Goal: Find specific page/section: Find specific page/section

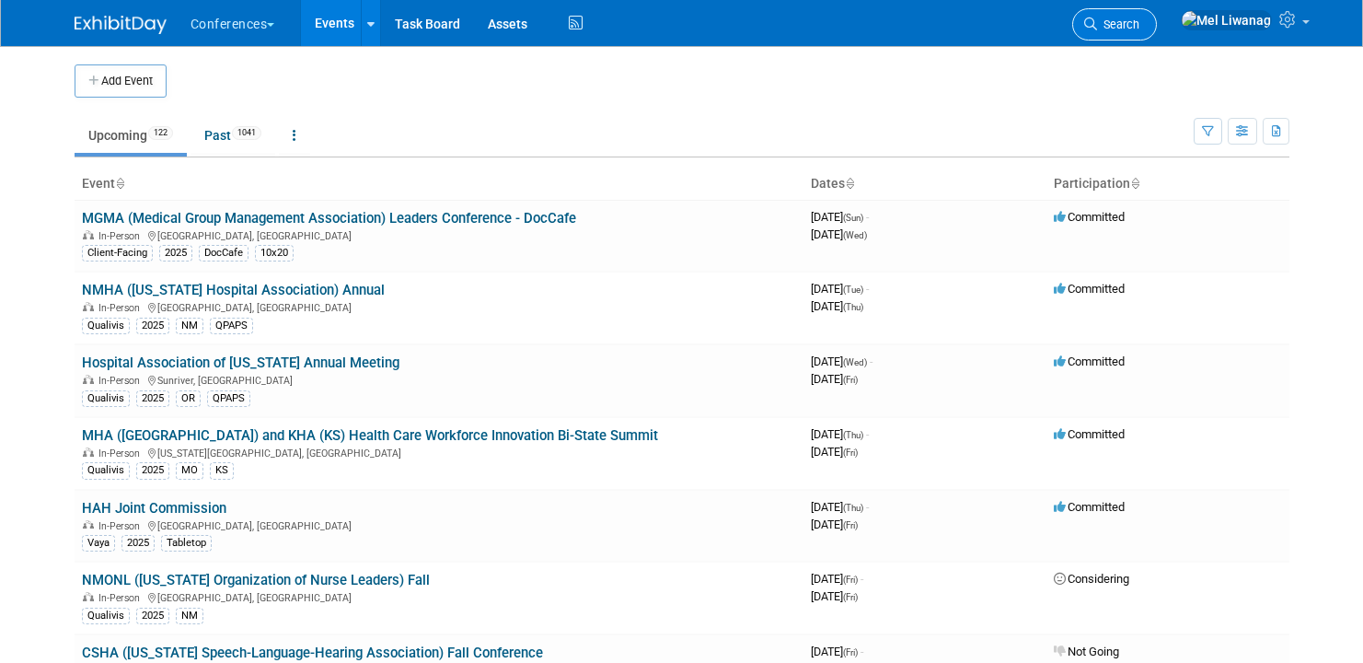
click at [1133, 22] on link "Search" at bounding box center [1115, 24] width 85 height 32
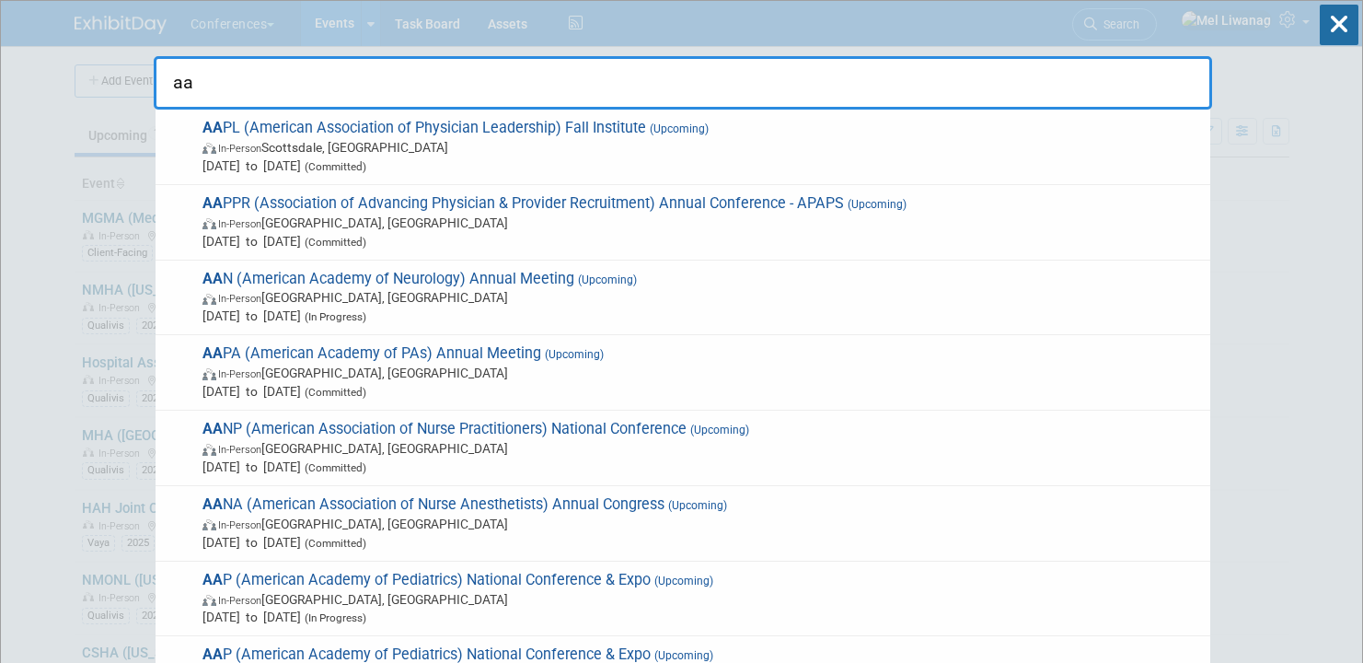
type input "a"
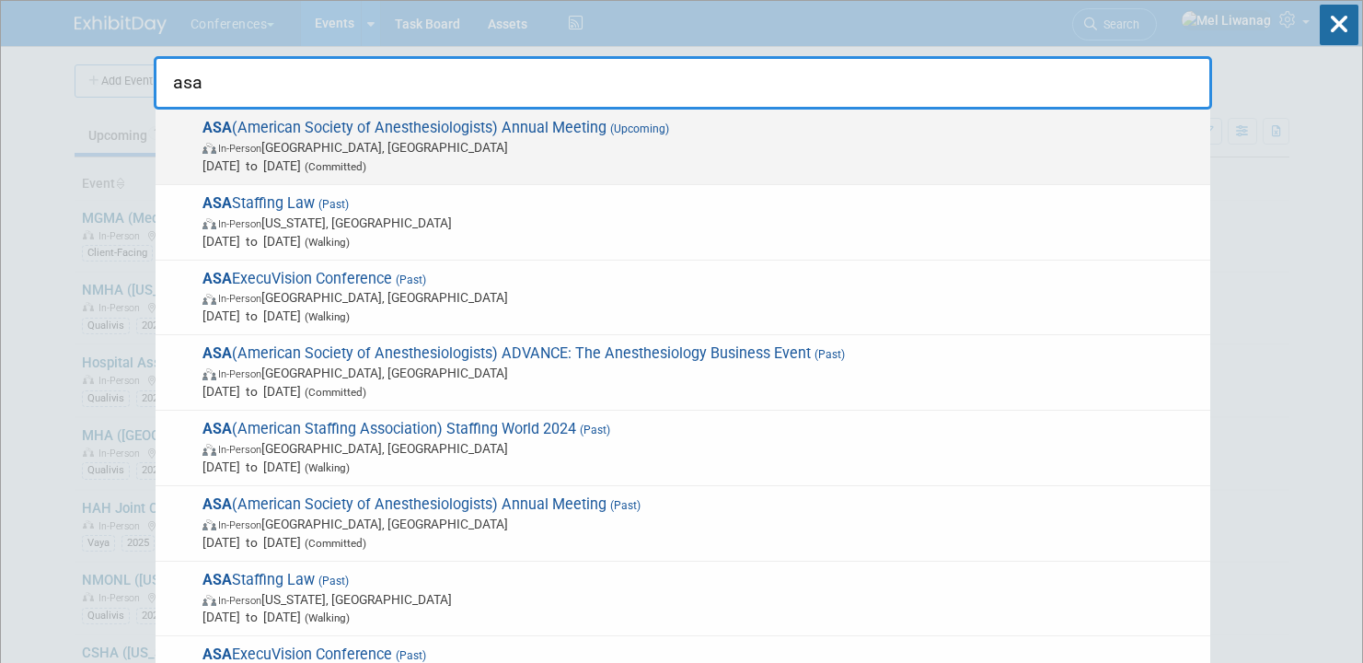
type input "asa"
click at [775, 157] on span "Oct 10, 2025 to Oct 14, 2025 (Committed)" at bounding box center [702, 166] width 999 height 18
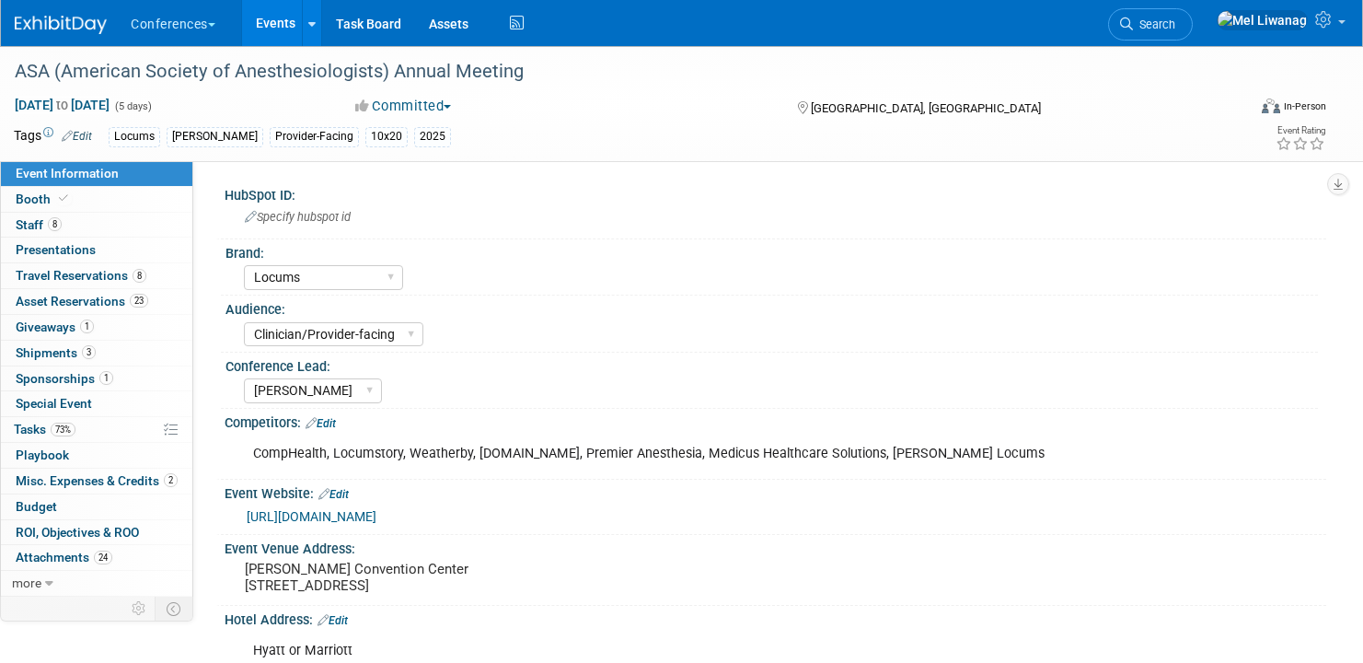
select select "Locums"
select select "Clinician/Provider-facing"
select select "[PERSON_NAME]"
click at [92, 276] on span "Travel Reservations 8" at bounding box center [81, 275] width 131 height 15
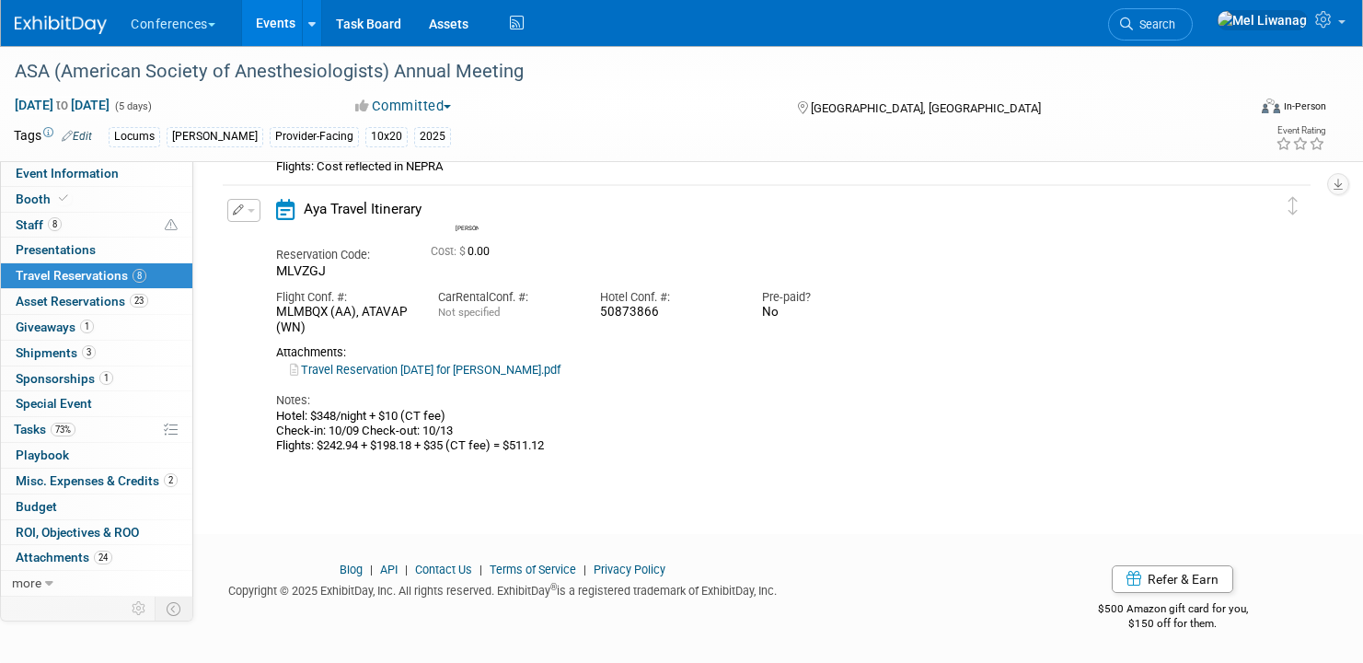
scroll to position [217, 0]
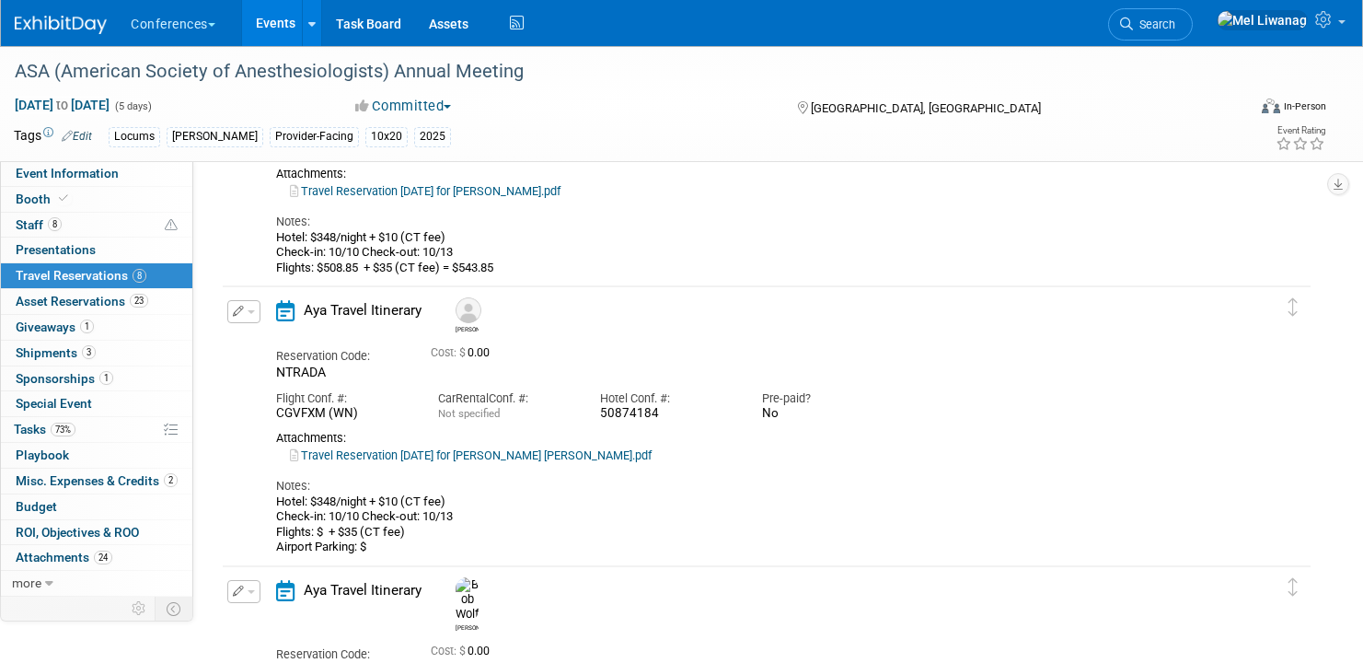
click at [522, 453] on link "Travel Reservation October 10 for ARI PAUL BESTOLARIDES.pdf" at bounding box center [471, 455] width 362 height 14
click at [827, 372] on div "Reservation Code: NTRADA Cost: $ 0.00" at bounding box center [748, 361] width 972 height 41
click at [564, 547] on div "Hotel: $348/night + $10 (CT fee) Check-in: 10/10 Check-out: 10/13 Flights: $ + …" at bounding box center [748, 524] width 945 height 61
click at [98, 187] on link "Booth" at bounding box center [96, 199] width 191 height 25
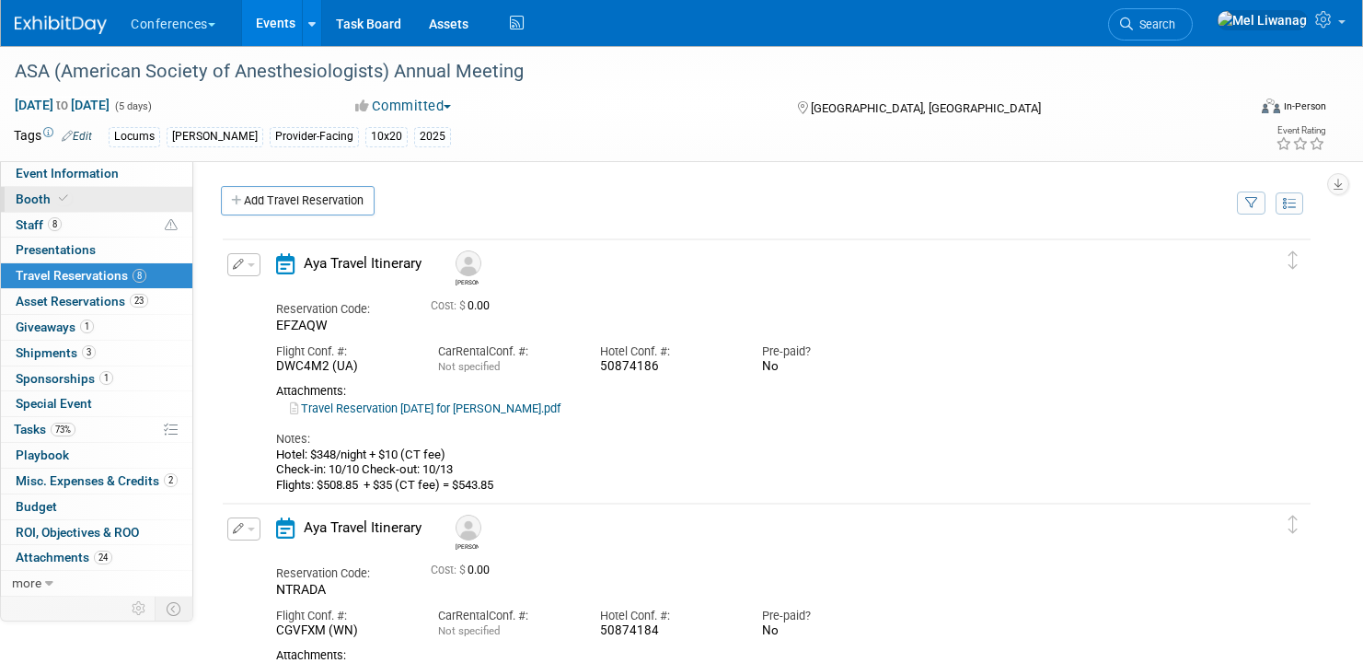
select select "10'x20'"
select select "Yes"
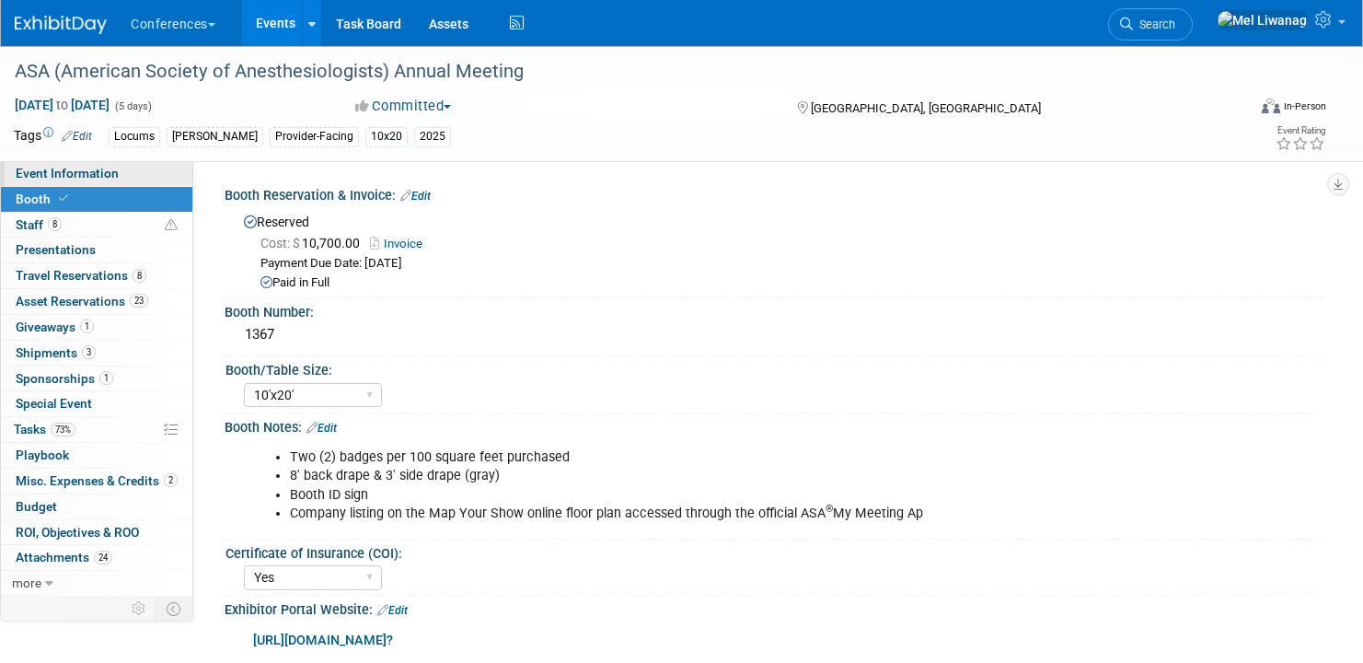
click at [93, 173] on span "Event Information" at bounding box center [67, 173] width 103 height 15
select select "Locums"
select select "Clinician/Provider-facing"
select select "[PERSON_NAME]"
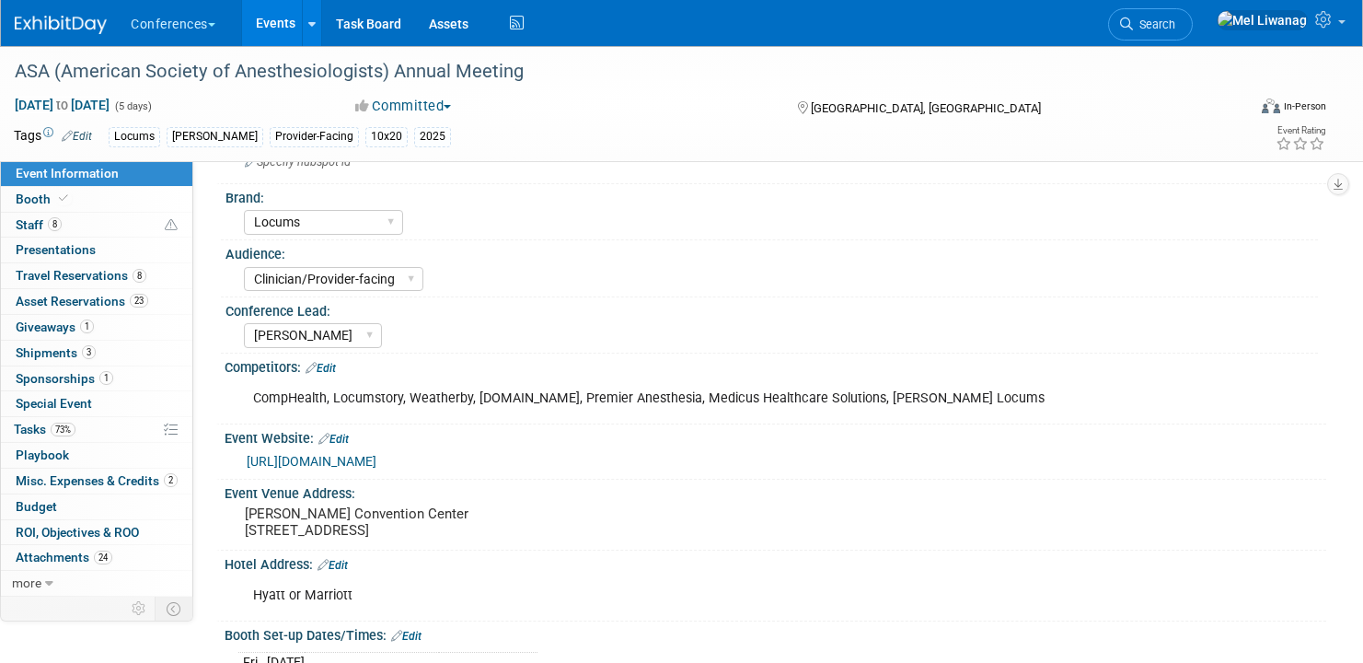
scroll to position [46, 0]
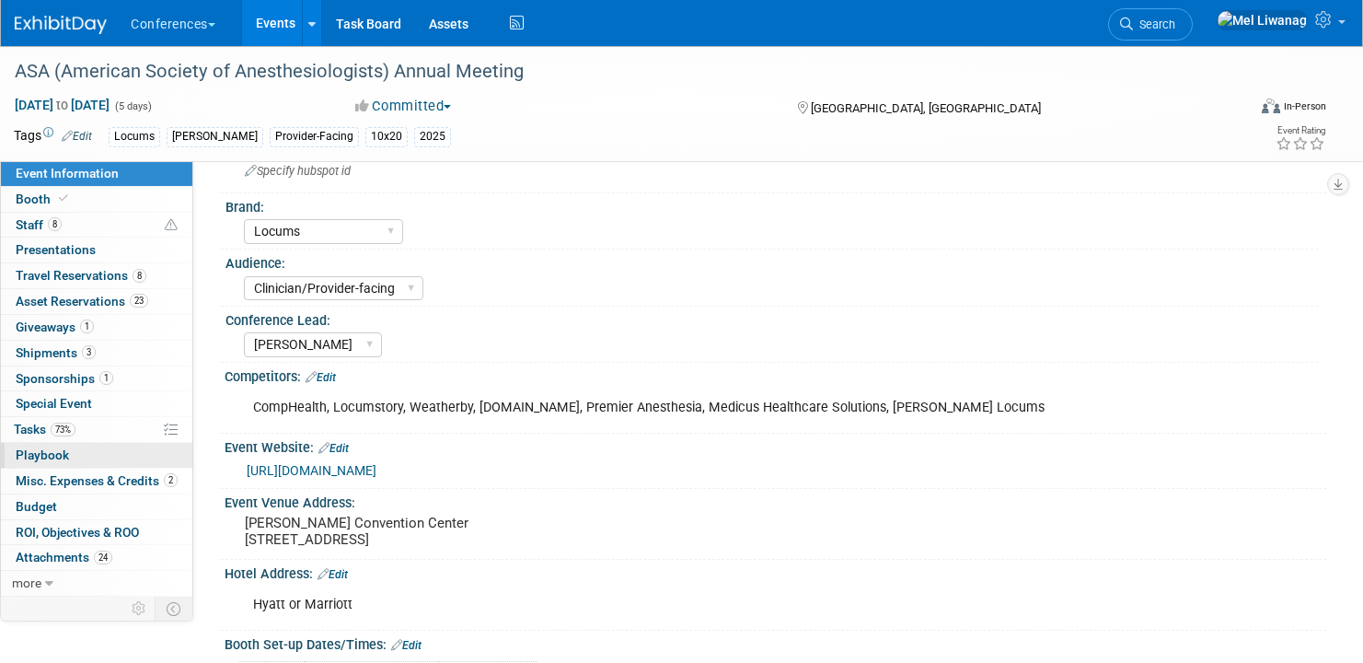
click at [96, 447] on link "0 Playbook 0" at bounding box center [96, 455] width 191 height 25
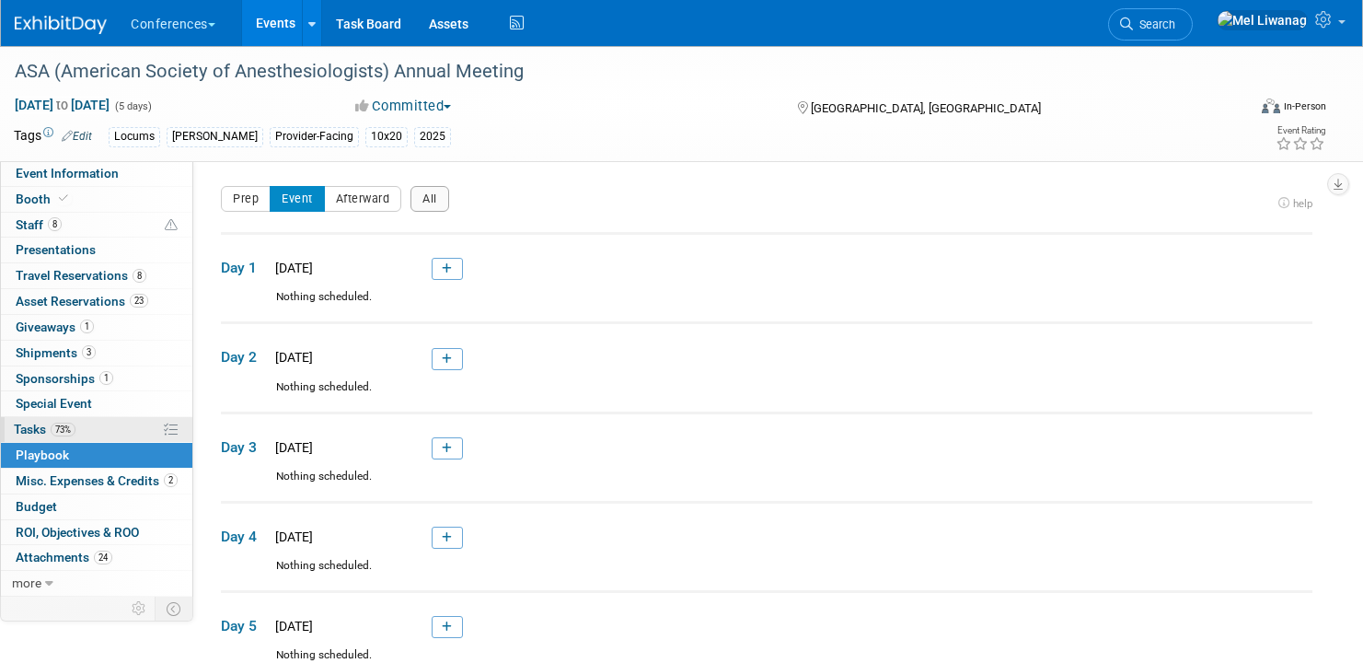
click at [93, 428] on link "73% Tasks 73%" at bounding box center [96, 429] width 191 height 25
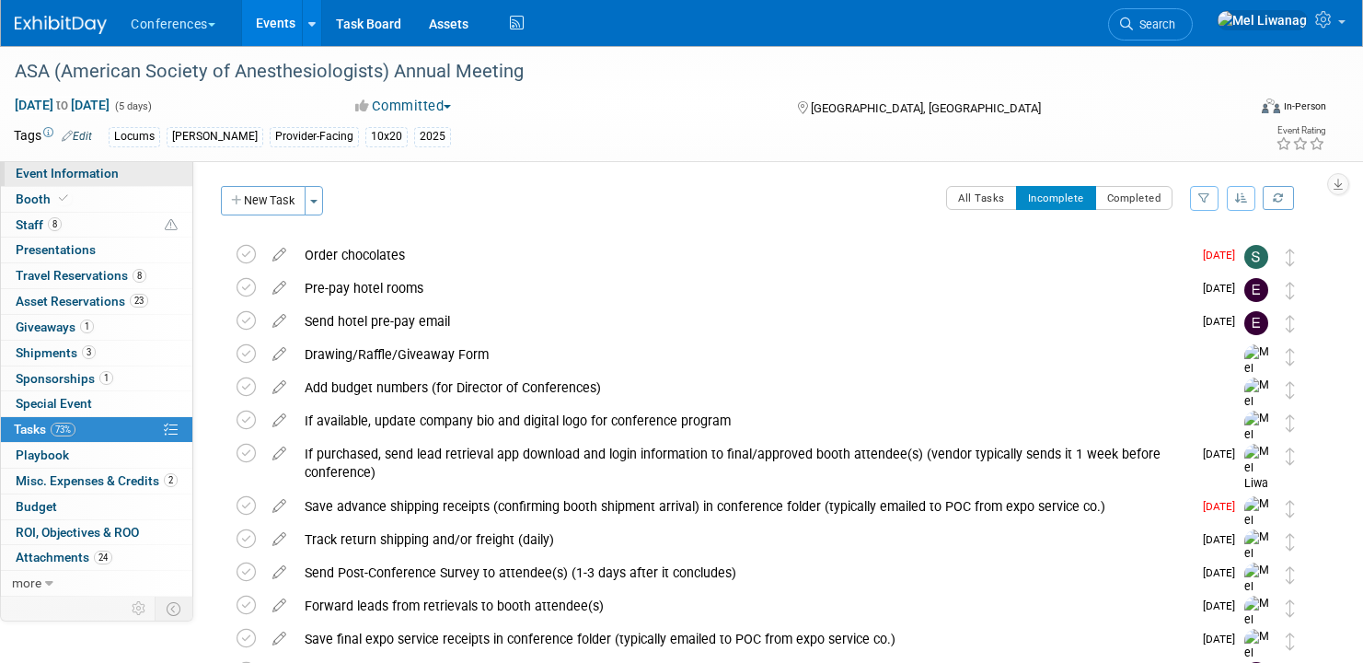
click at [52, 180] on span "Event Information" at bounding box center [67, 173] width 103 height 15
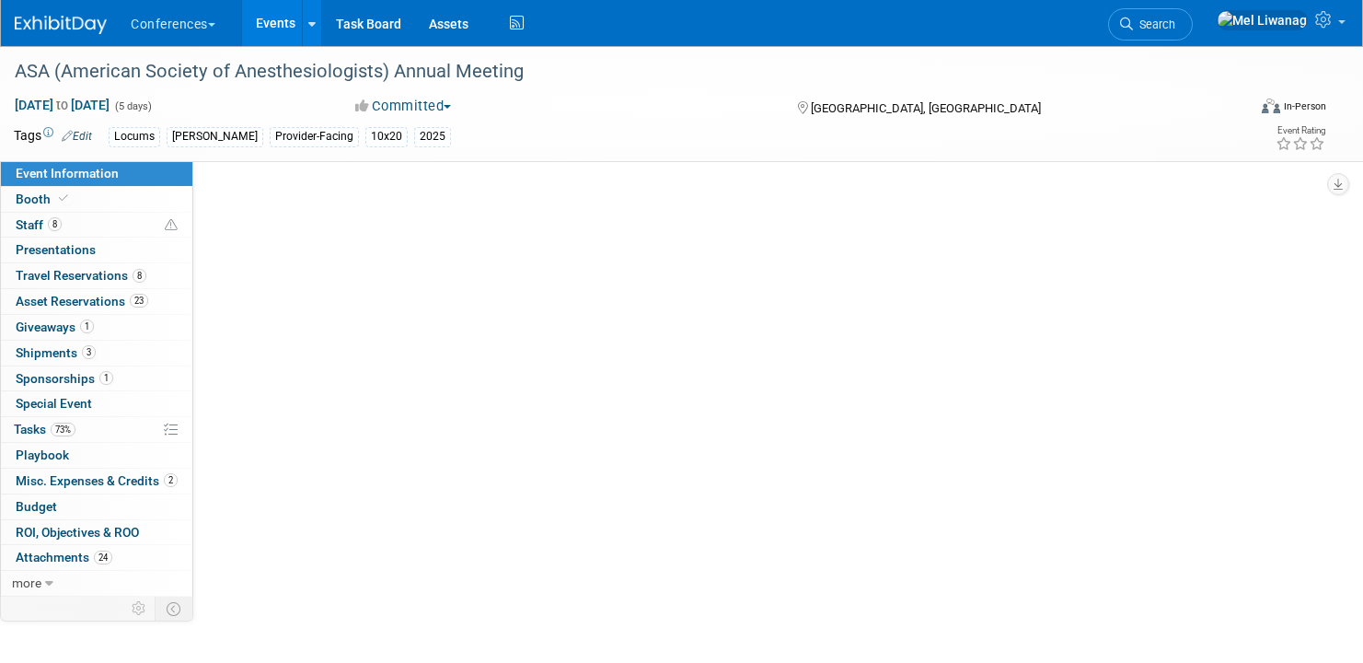
select select "Locums"
select select "Clinician/Provider-facing"
select select "[PERSON_NAME]"
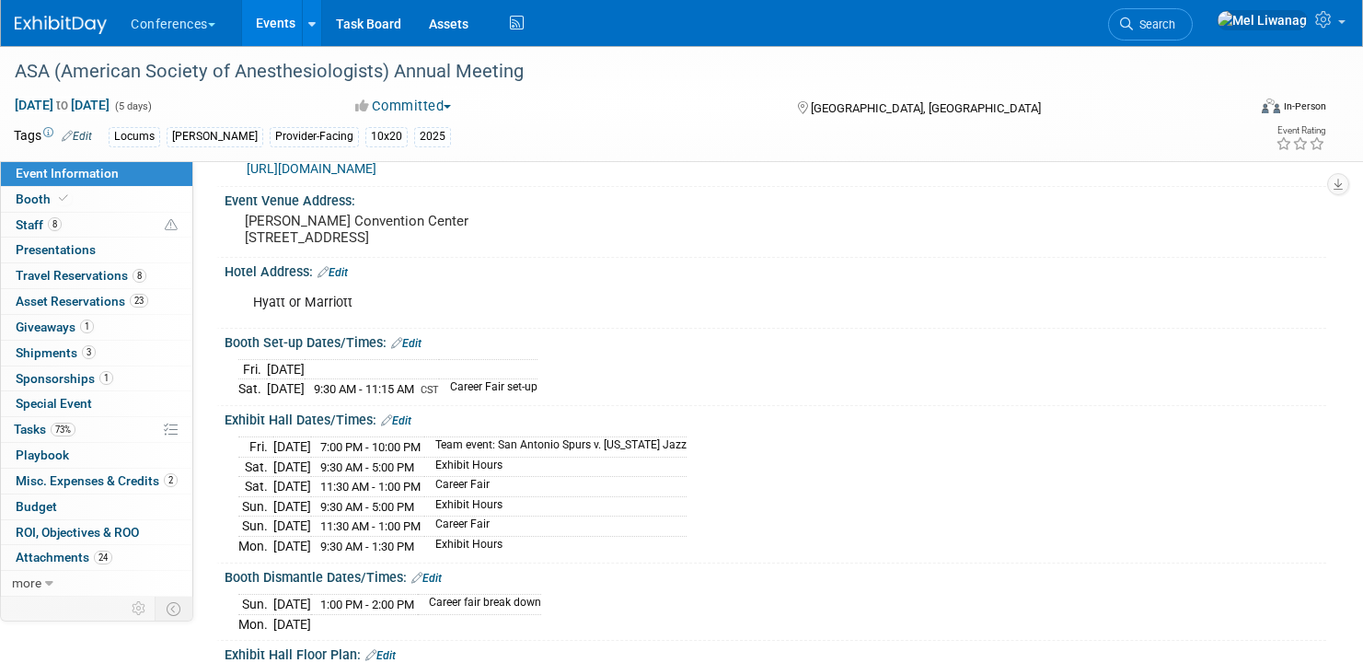
scroll to position [385, 0]
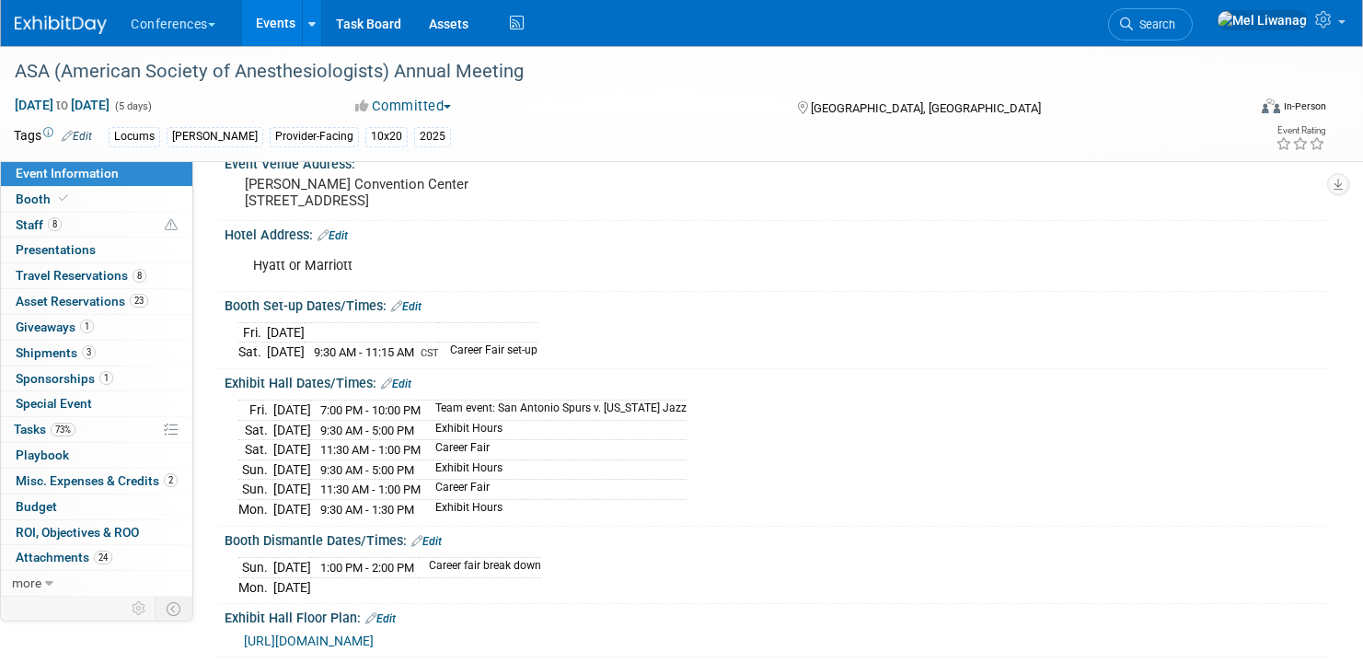
click at [407, 377] on link "Edit" at bounding box center [396, 383] width 30 height 13
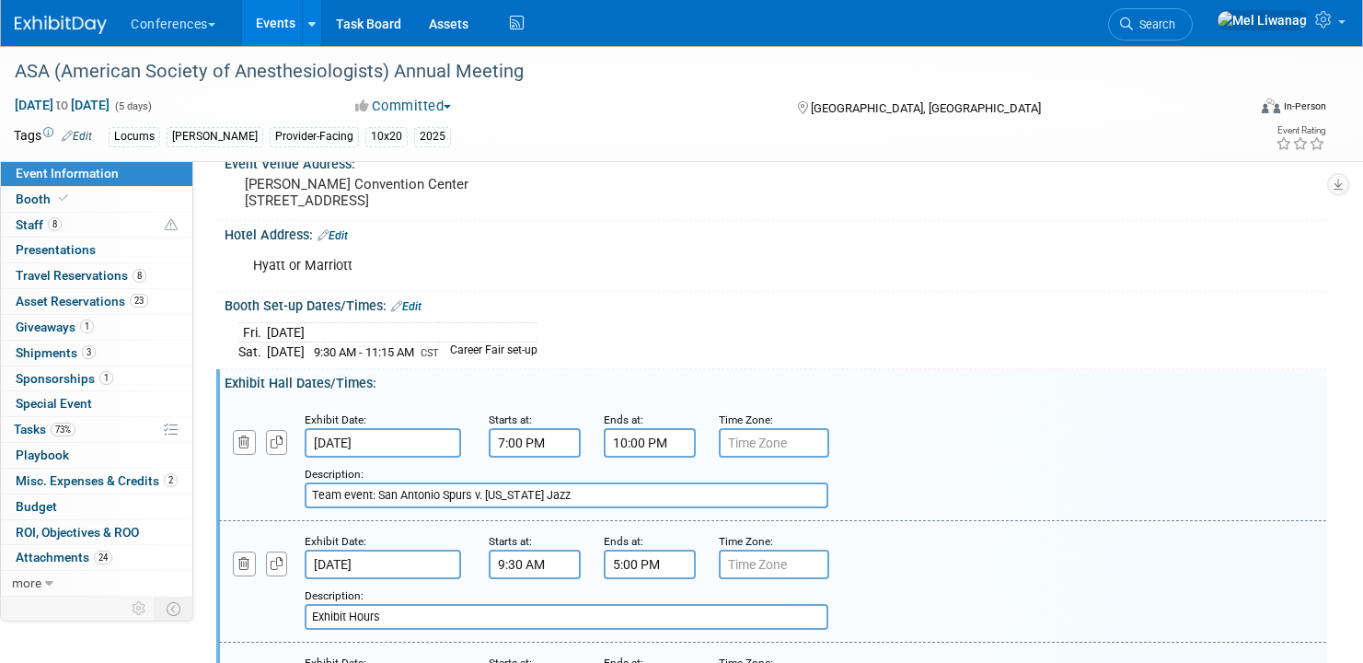
drag, startPoint x: 568, startPoint y: 486, endPoint x: 209, endPoint y: 482, distance: 359.1
click at [209, 482] on div "Add a Description Description: Team event: San Antonio Spurs v. Utah Jazz" at bounding box center [678, 483] width 946 height 51
click at [253, 448] on button "button" at bounding box center [244, 442] width 23 height 25
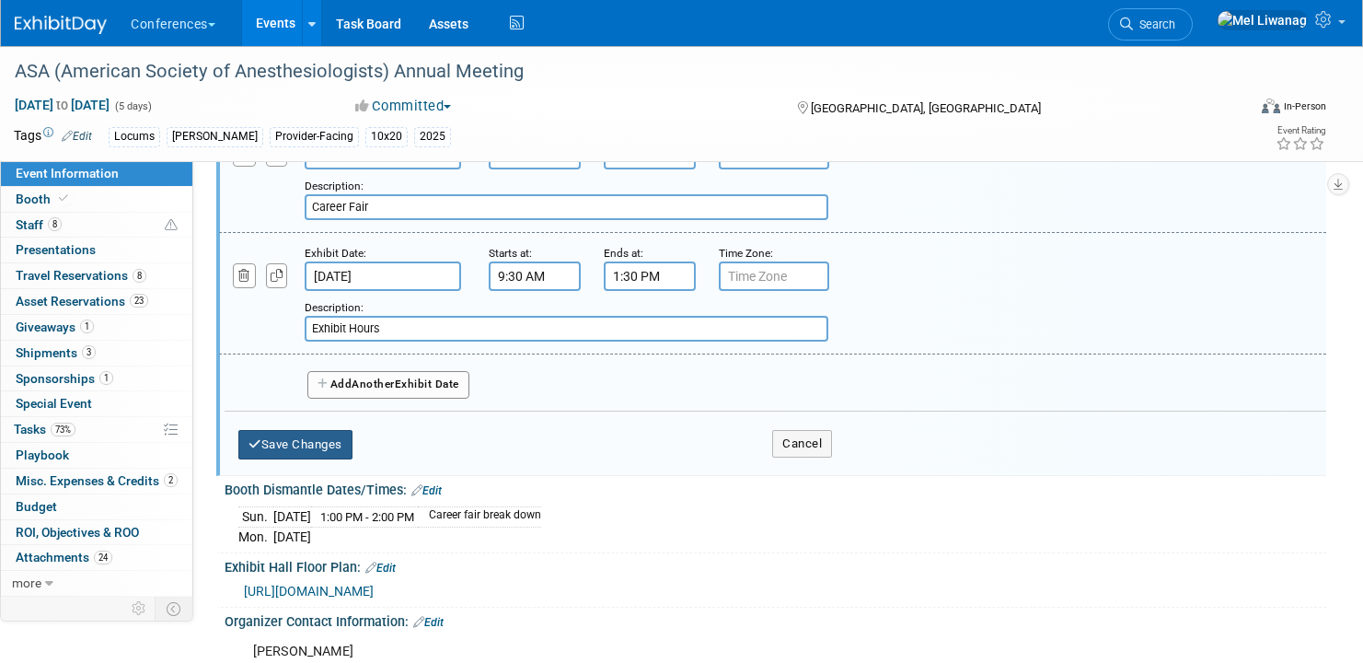
click at [302, 440] on button "Save Changes" at bounding box center [295, 444] width 114 height 29
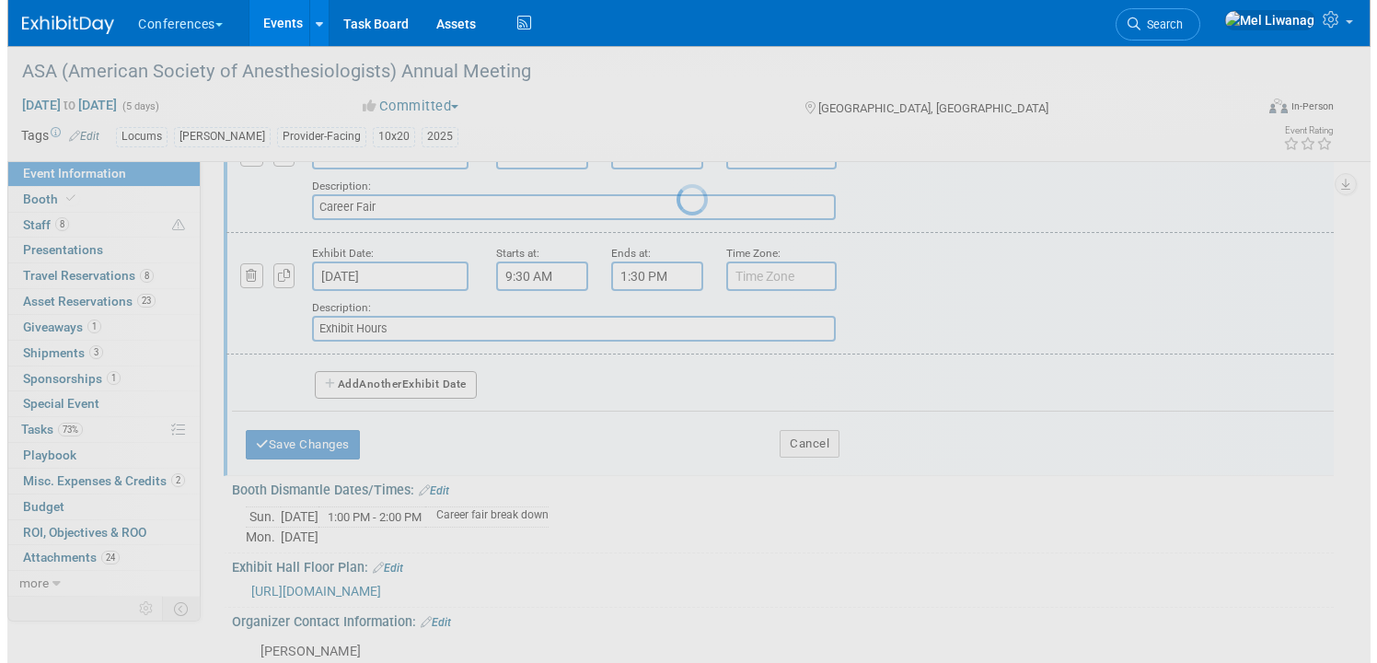
scroll to position [638, 0]
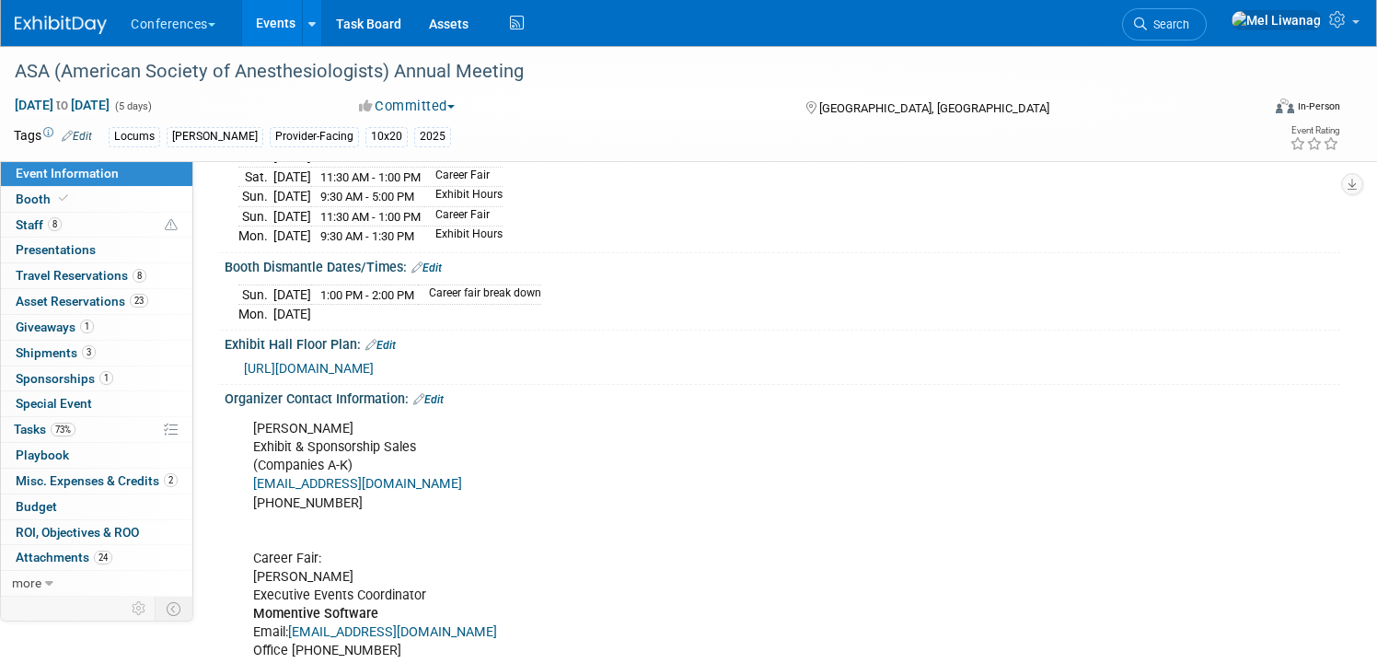
click at [636, 489] on div "Christine Carchia Exhibit & Sponsorship Sales (Companies A-K) ccarchia@tradesho…" at bounding box center [683, 540] width 887 height 259
click at [70, 222] on link "8 Staff 8" at bounding box center [96, 225] width 191 height 25
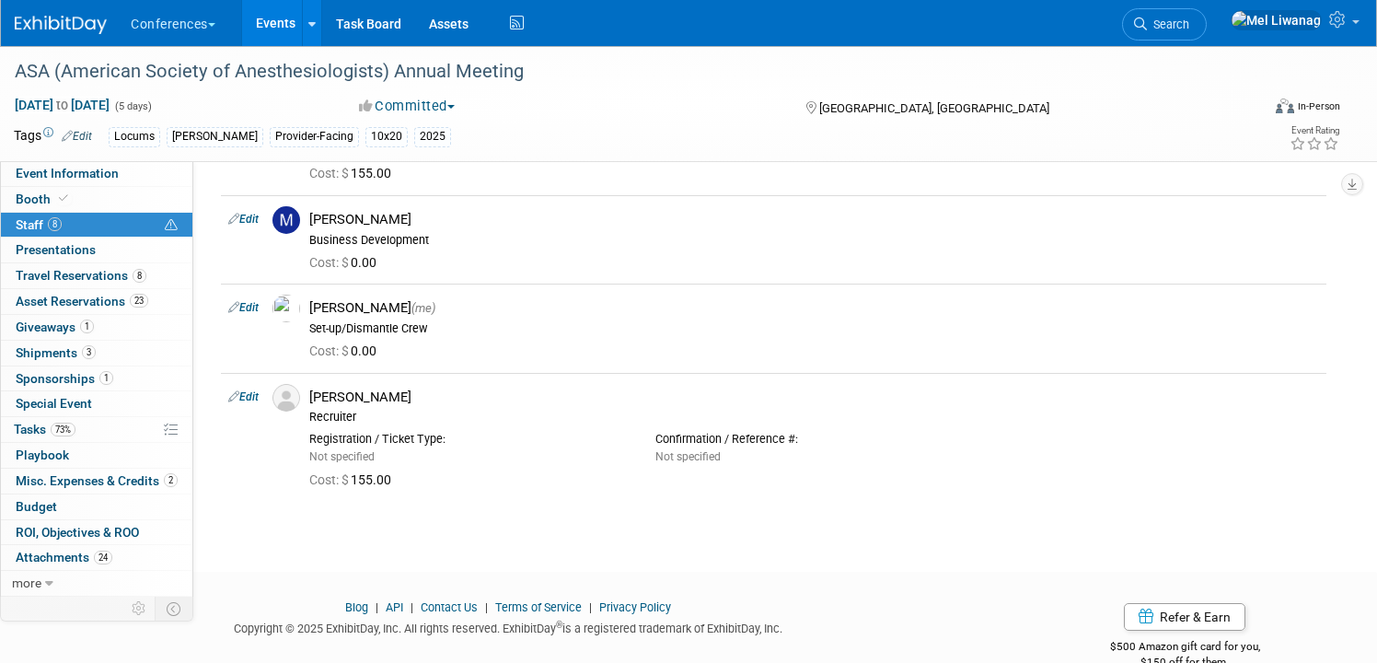
scroll to position [688, 0]
click at [132, 173] on link "Event Information" at bounding box center [96, 173] width 191 height 25
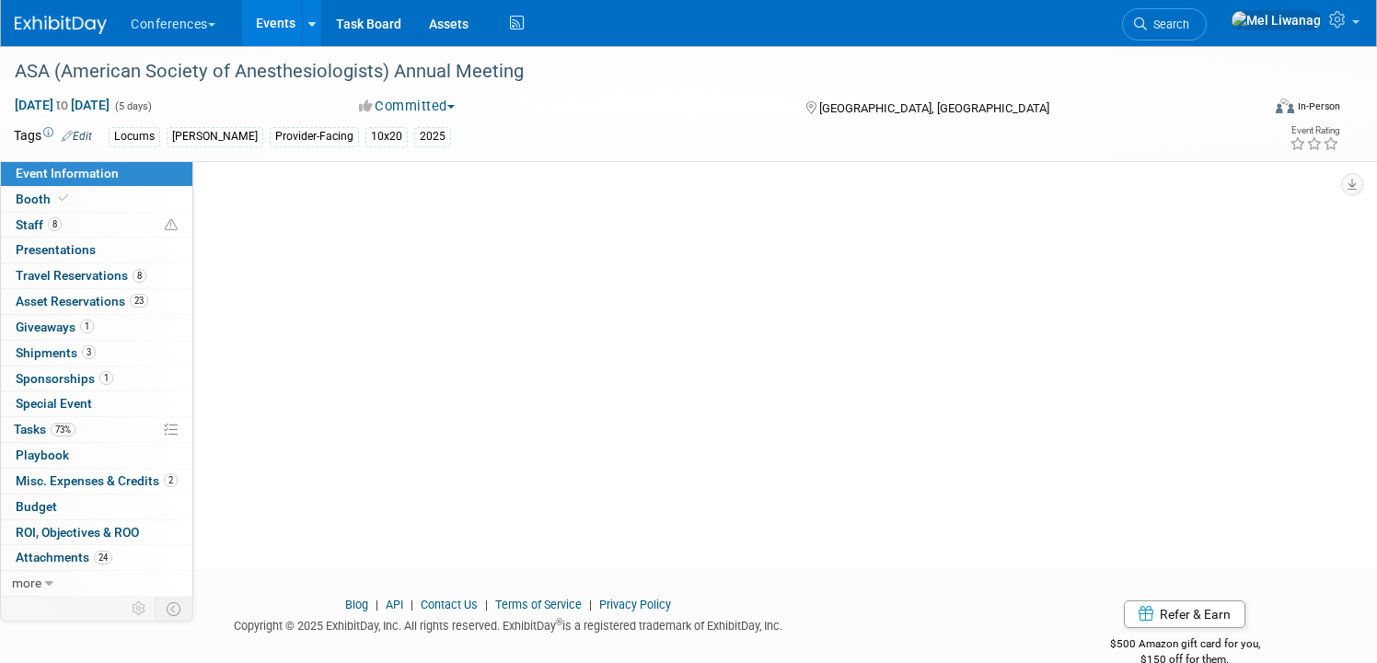
scroll to position [0, 0]
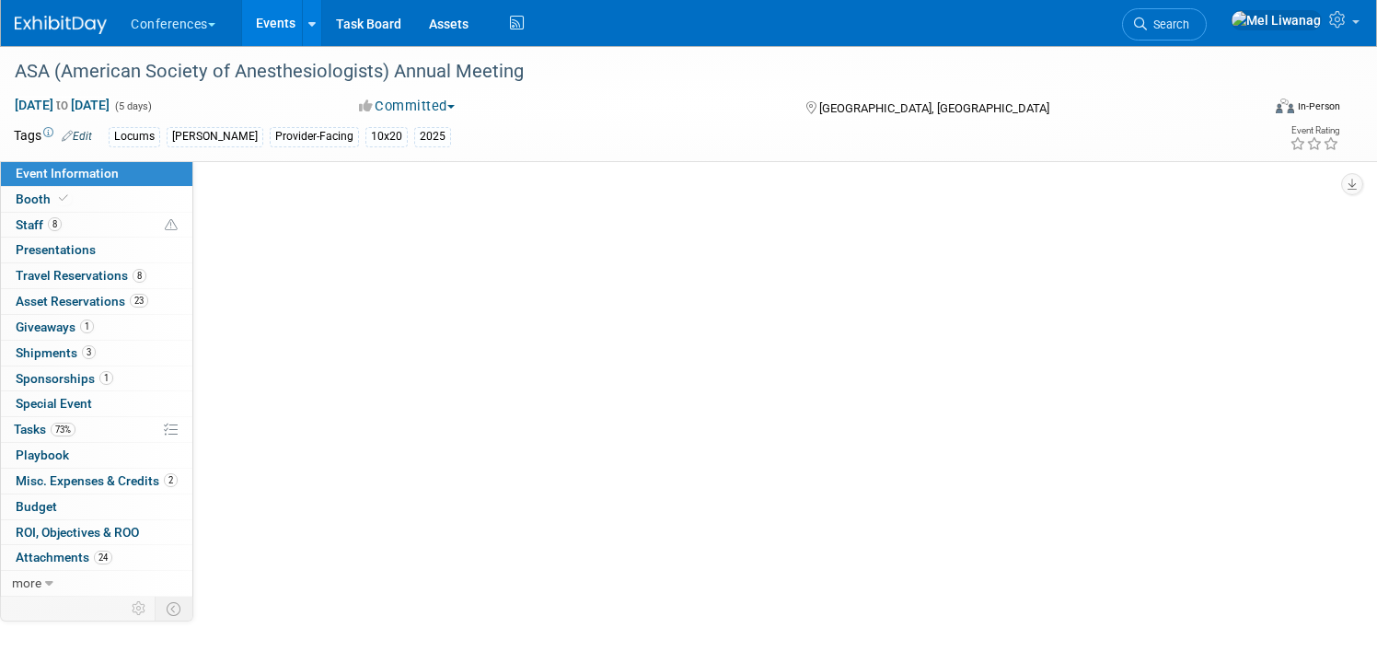
select select "Locums"
select select "Clinician/Provider-facing"
select select "[PERSON_NAME]"
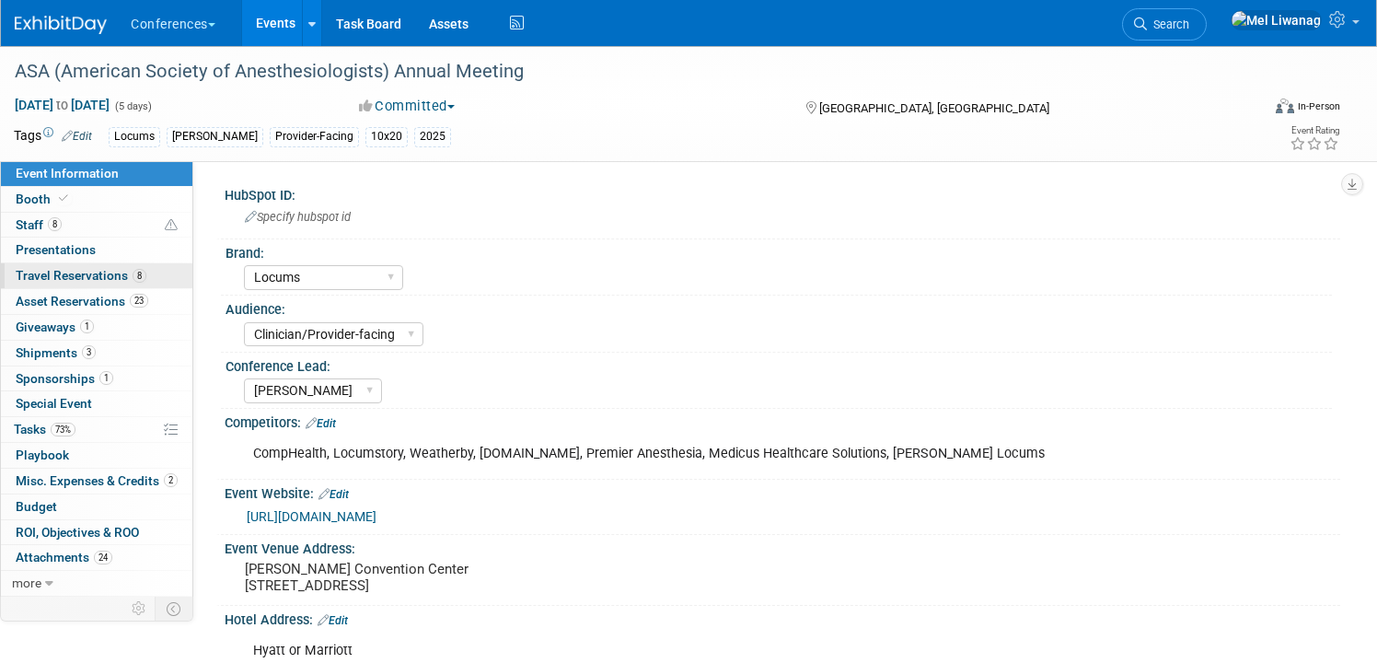
click at [136, 283] on span "Travel Reservations 8" at bounding box center [81, 275] width 131 height 15
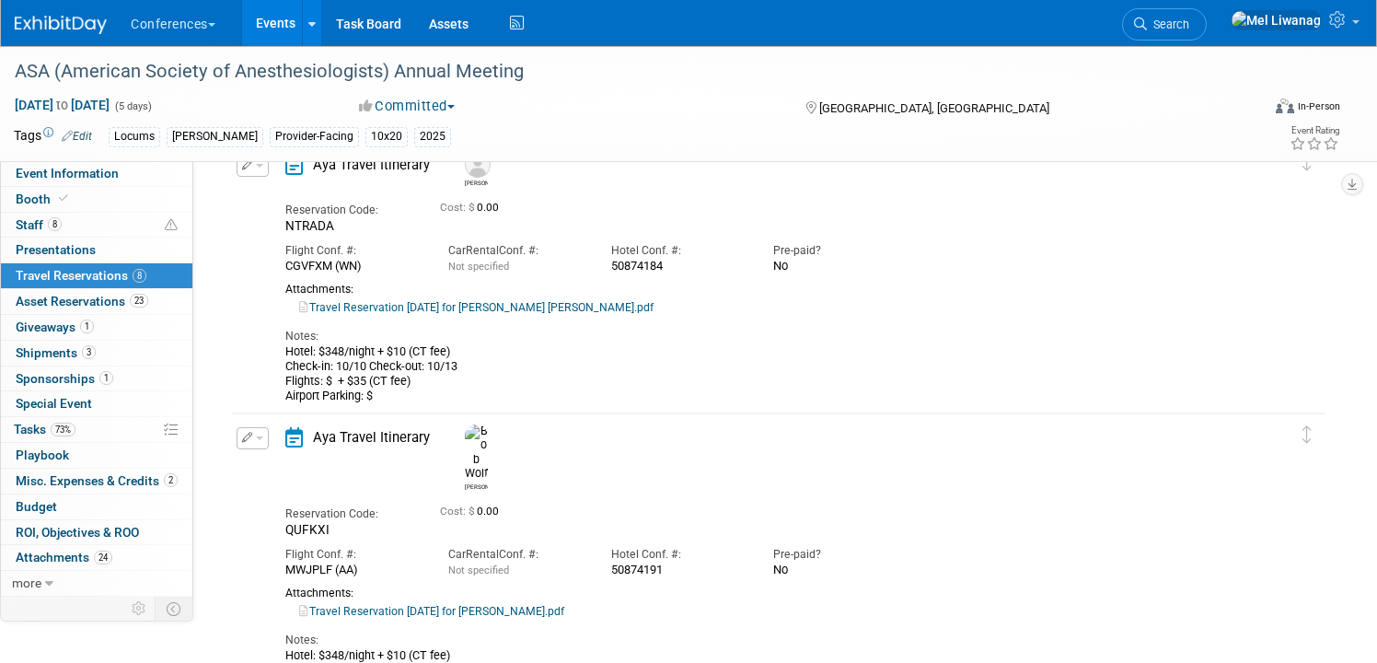
scroll to position [383, 0]
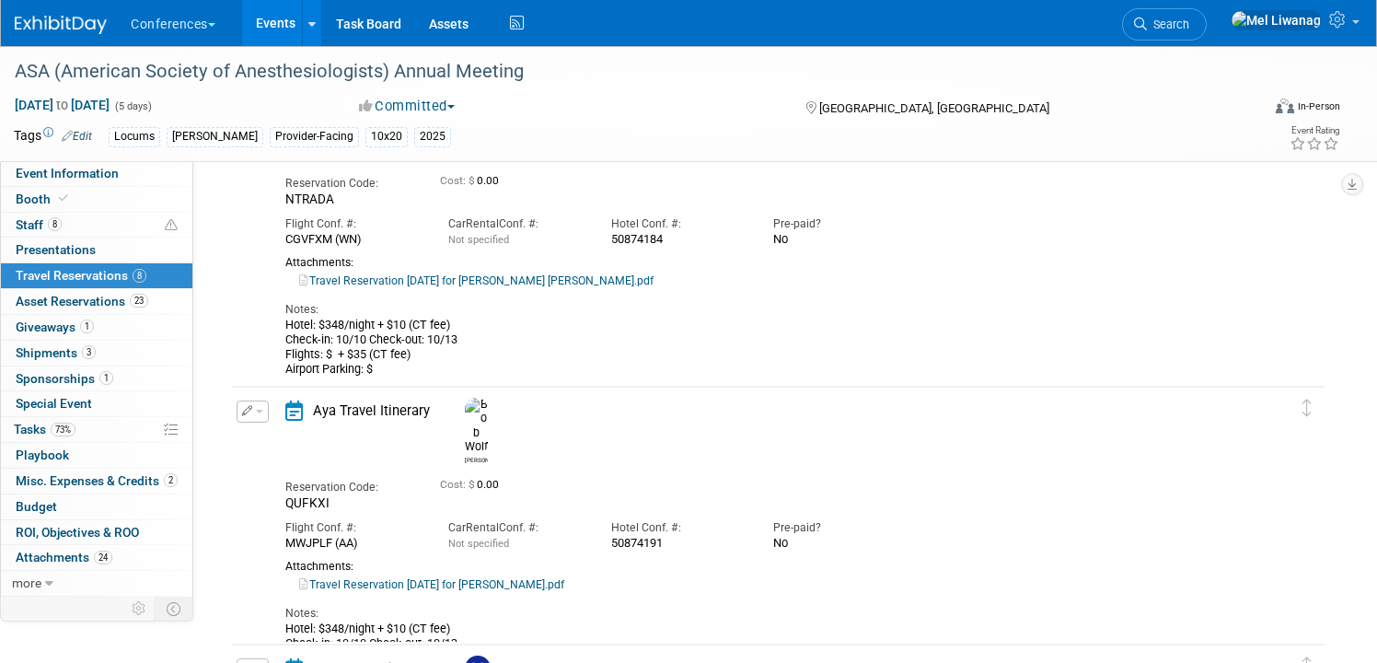
click at [537, 277] on link "Travel Reservation October 10 for ARI PAUL BESTOLARIDES.pdf" at bounding box center [476, 280] width 354 height 13
click at [1207, 39] on link "Search" at bounding box center [1164, 24] width 85 height 32
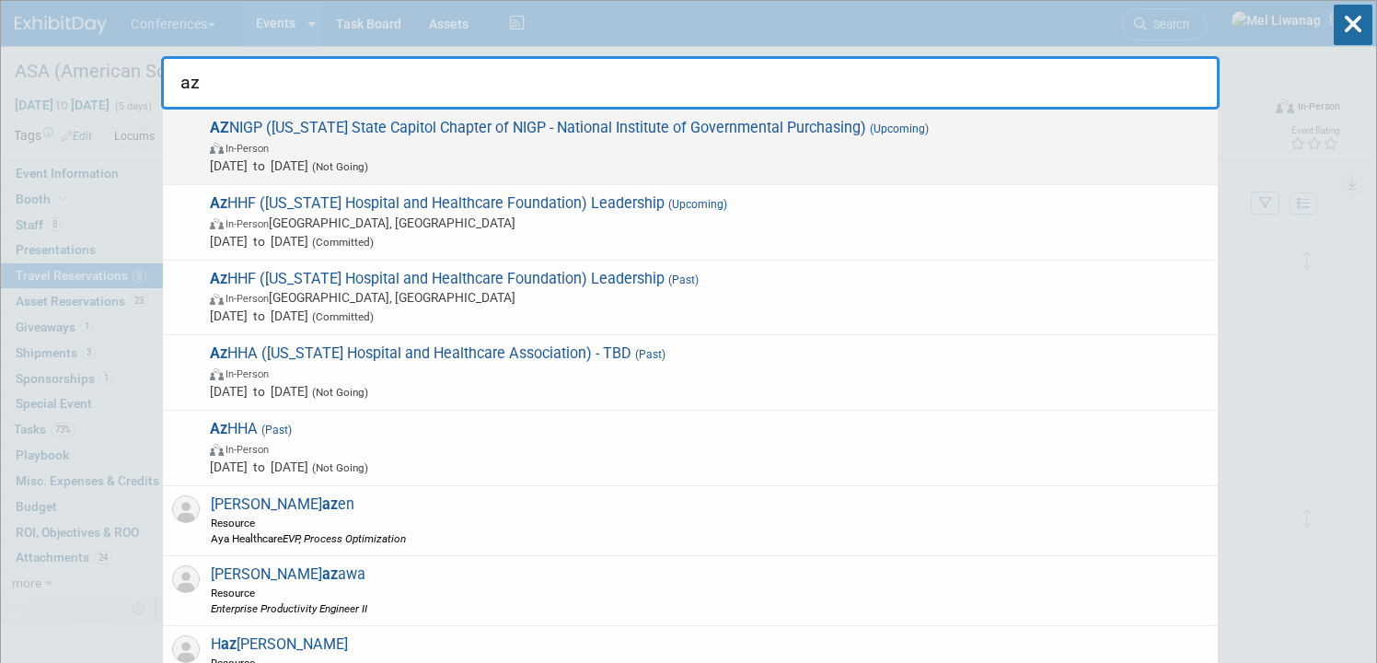
type input "az"
click at [240, 173] on span "Oct 15, 2025 to Oct 16, 2025 (Not Going)" at bounding box center [709, 166] width 999 height 18
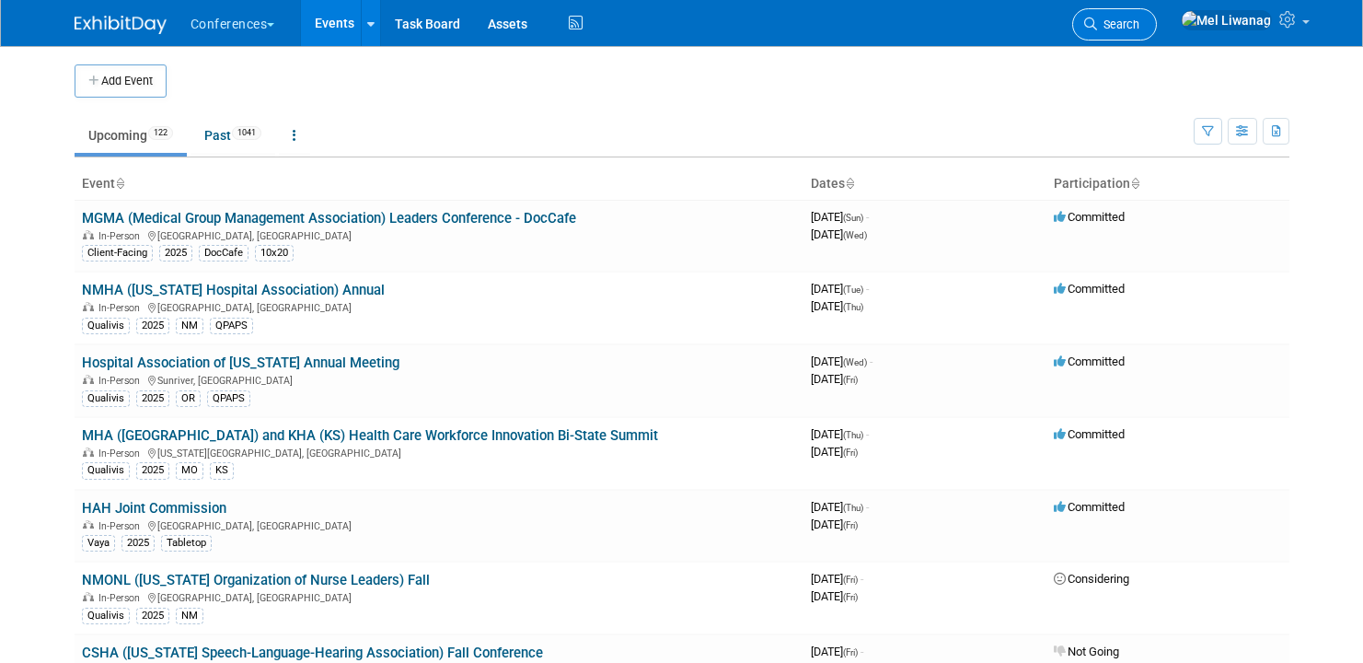
click at [1097, 25] on icon at bounding box center [1091, 23] width 13 height 13
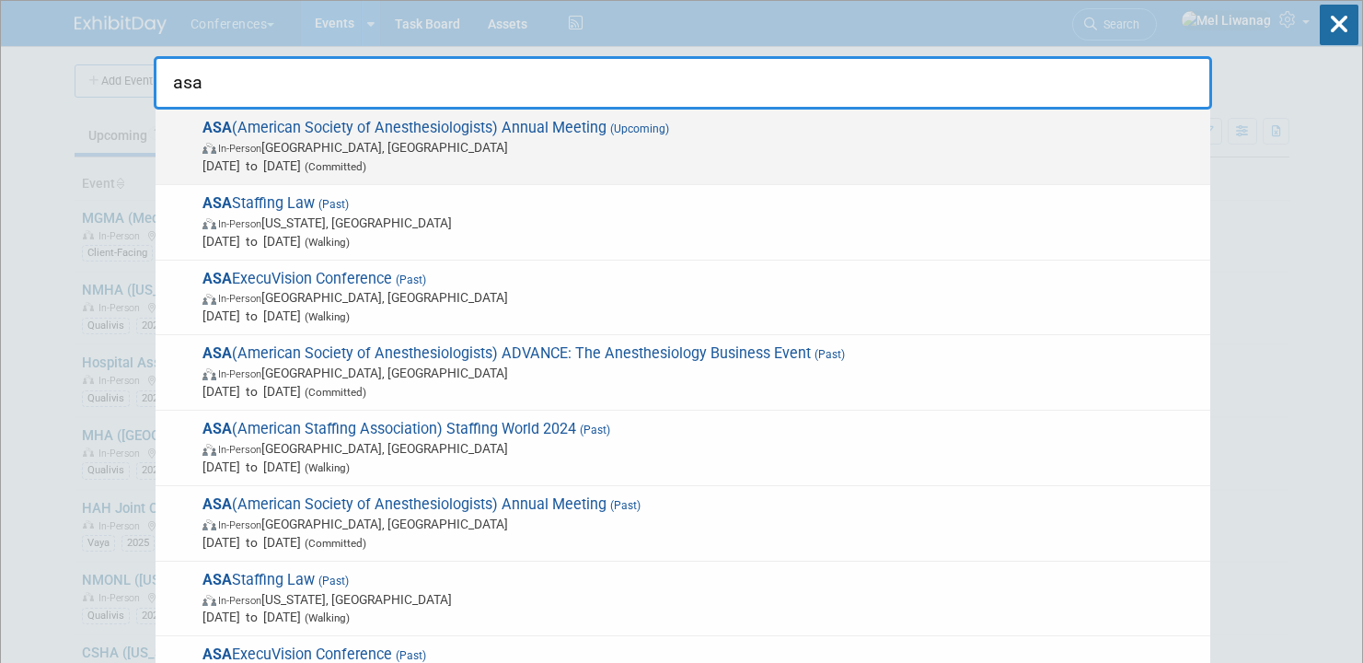
type input "asa"
click at [524, 110] on div "ASA (American Society of Anesthesiologists) Annual Meeting (Upcoming) In-Person…" at bounding box center [683, 147] width 1055 height 75
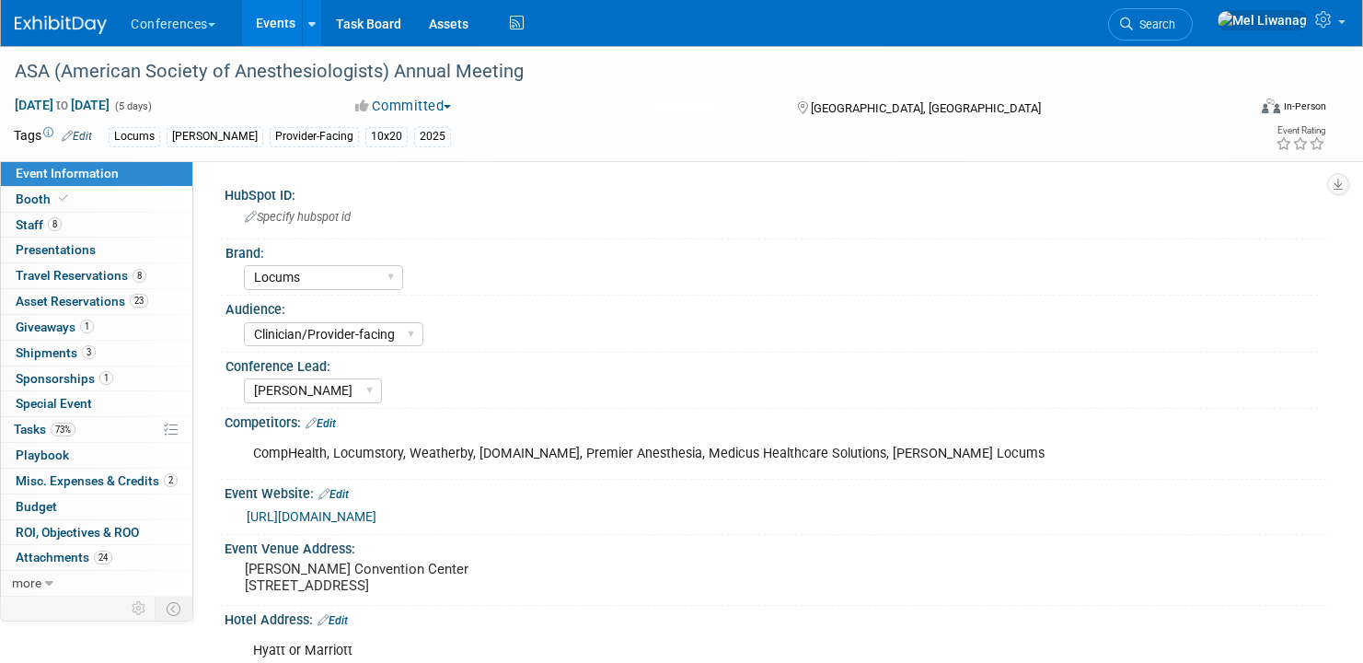
select select "Locums"
select select "Clinician/Provider-facing"
select select "[PERSON_NAME]"
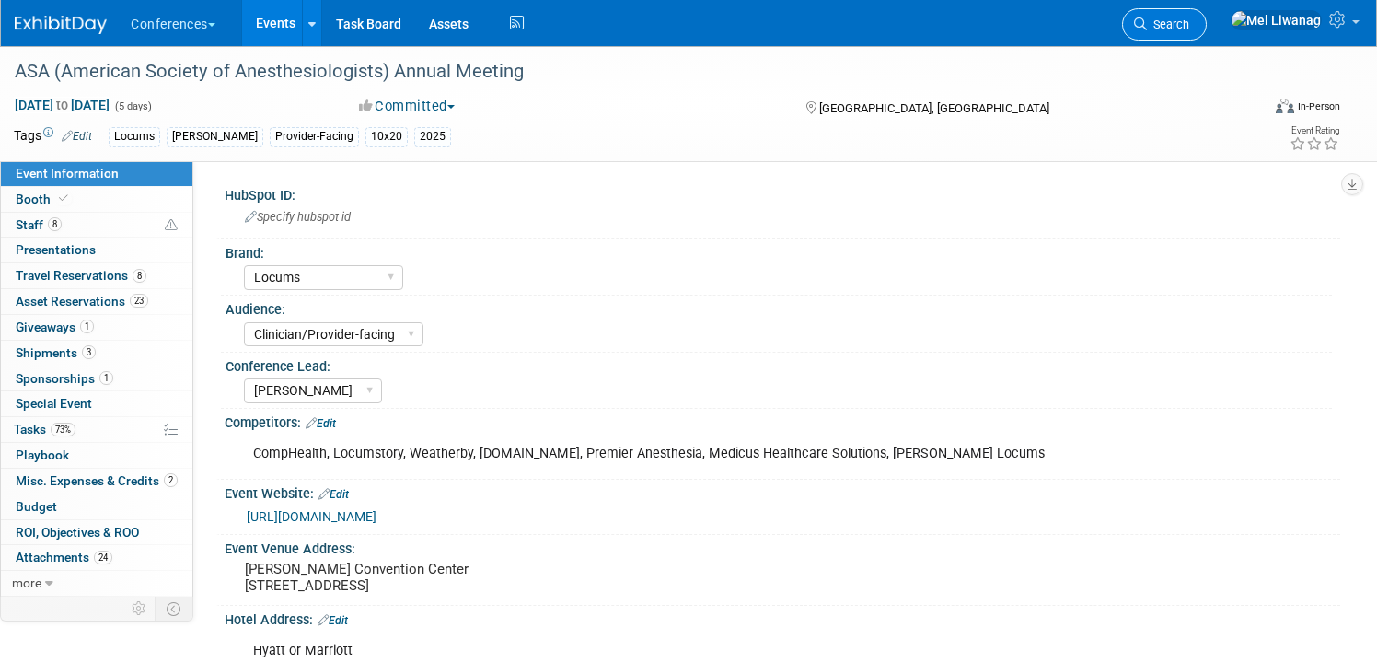
click at [1207, 38] on link "Search" at bounding box center [1164, 24] width 85 height 32
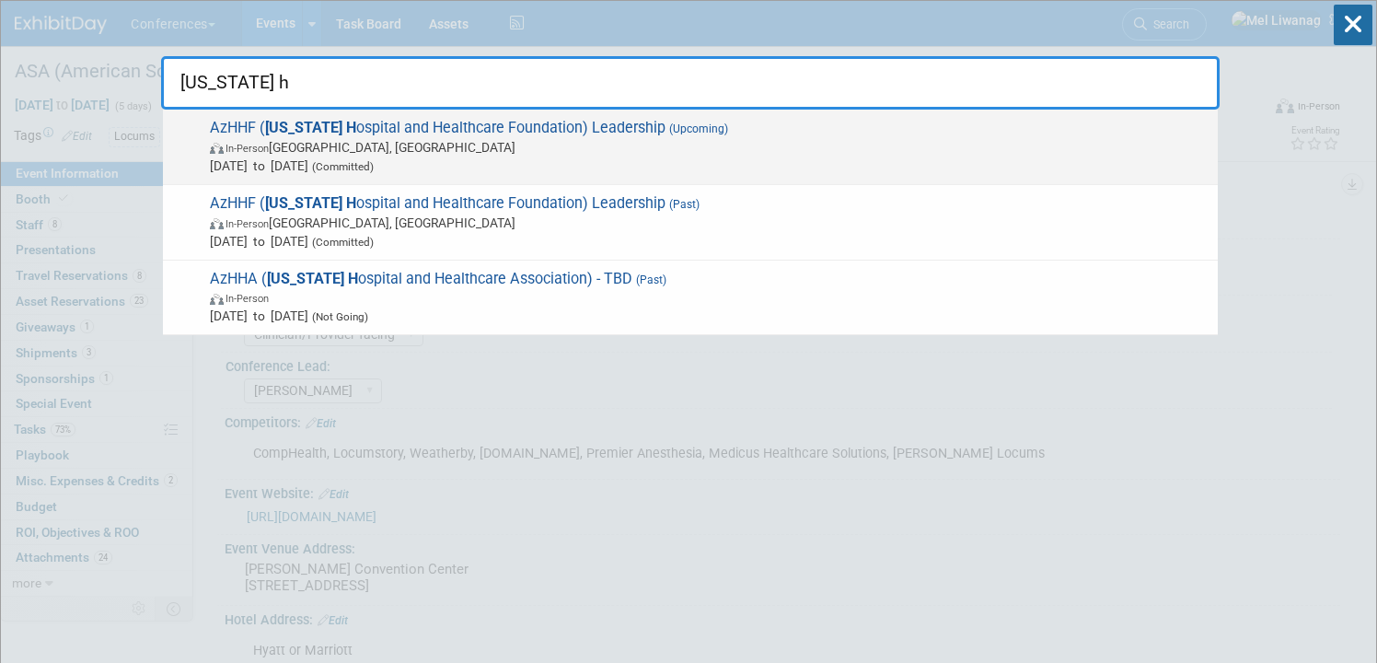
type input "arizona h"
click at [977, 139] on span "In-Person Tucson, AZ" at bounding box center [709, 147] width 999 height 18
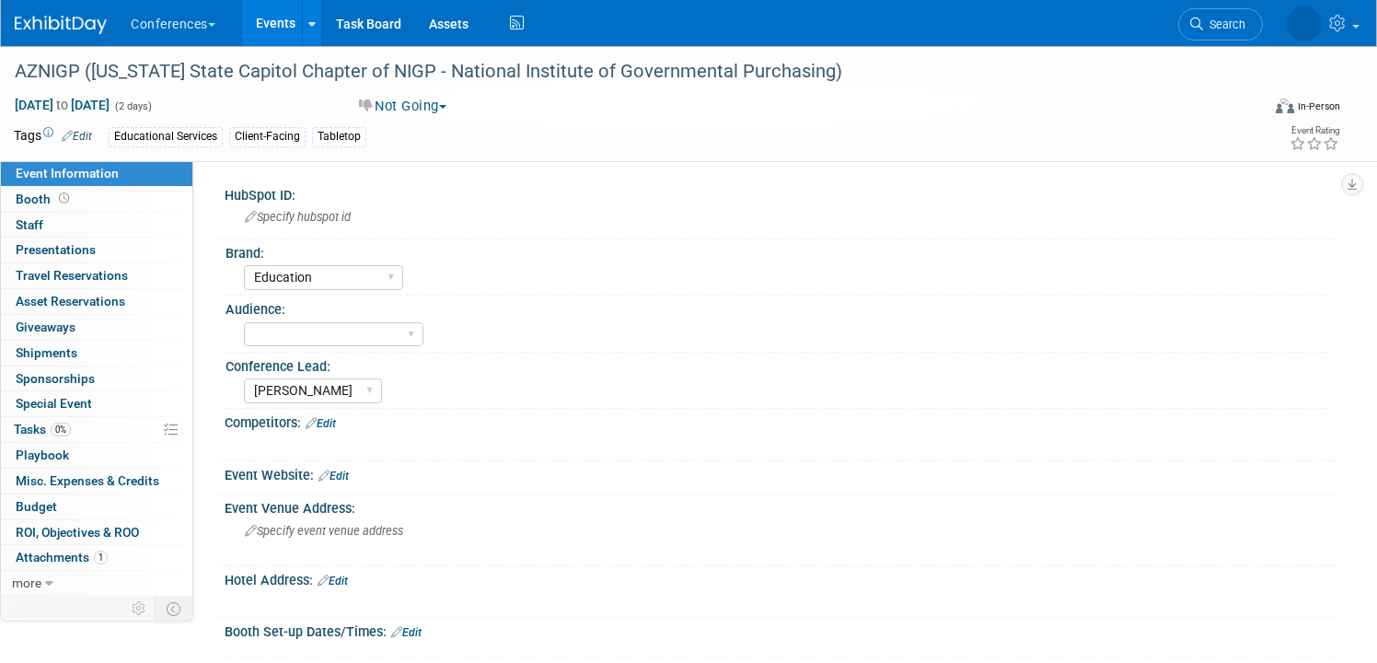
select select "Education"
select select "[PERSON_NAME]"
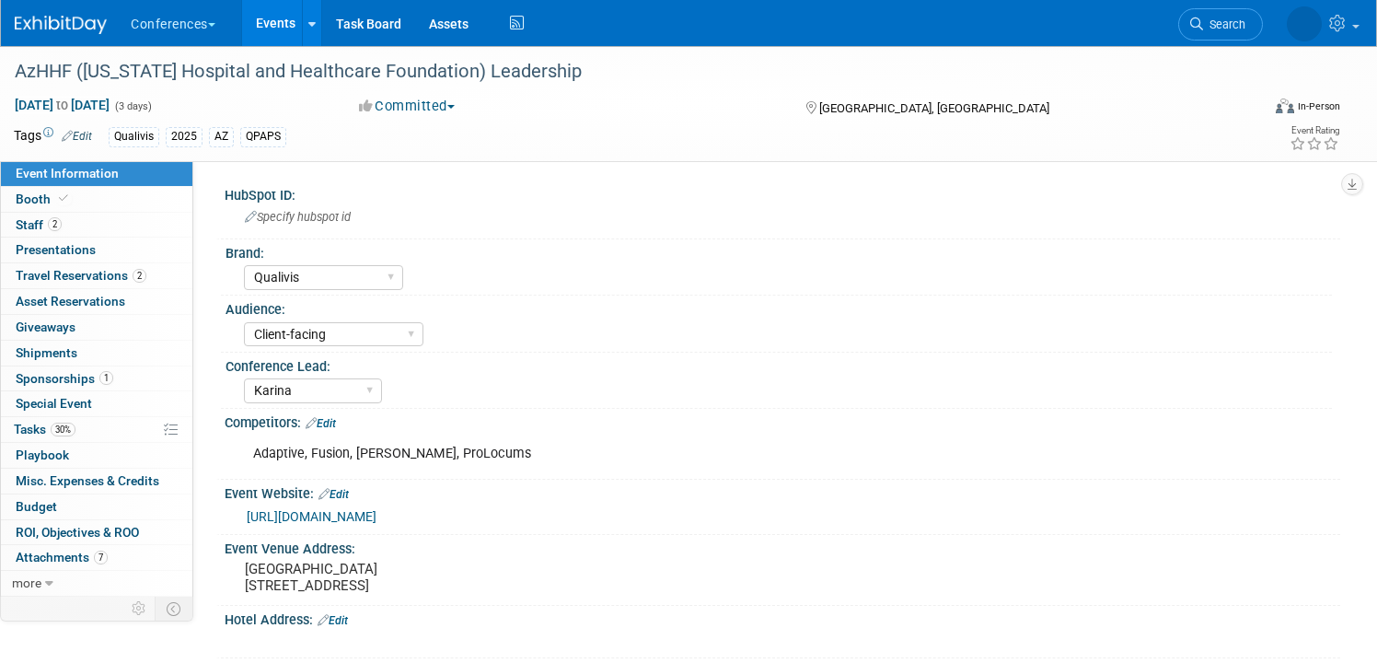
select select "Qualivis"
select select "Client-facing"
select select "Karina"
click at [155, 210] on link "Booth" at bounding box center [96, 199] width 191 height 25
select select "6' tabletop"
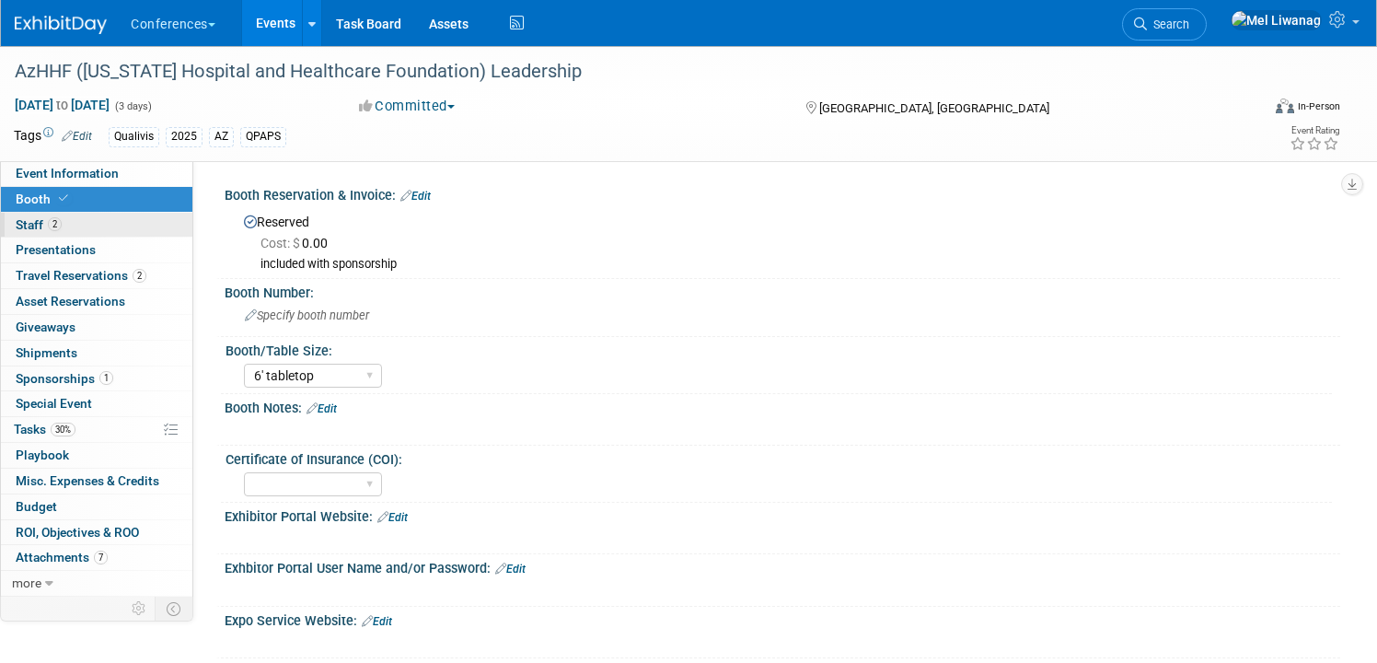
click at [145, 223] on link "2 Staff 2" at bounding box center [96, 225] width 191 height 25
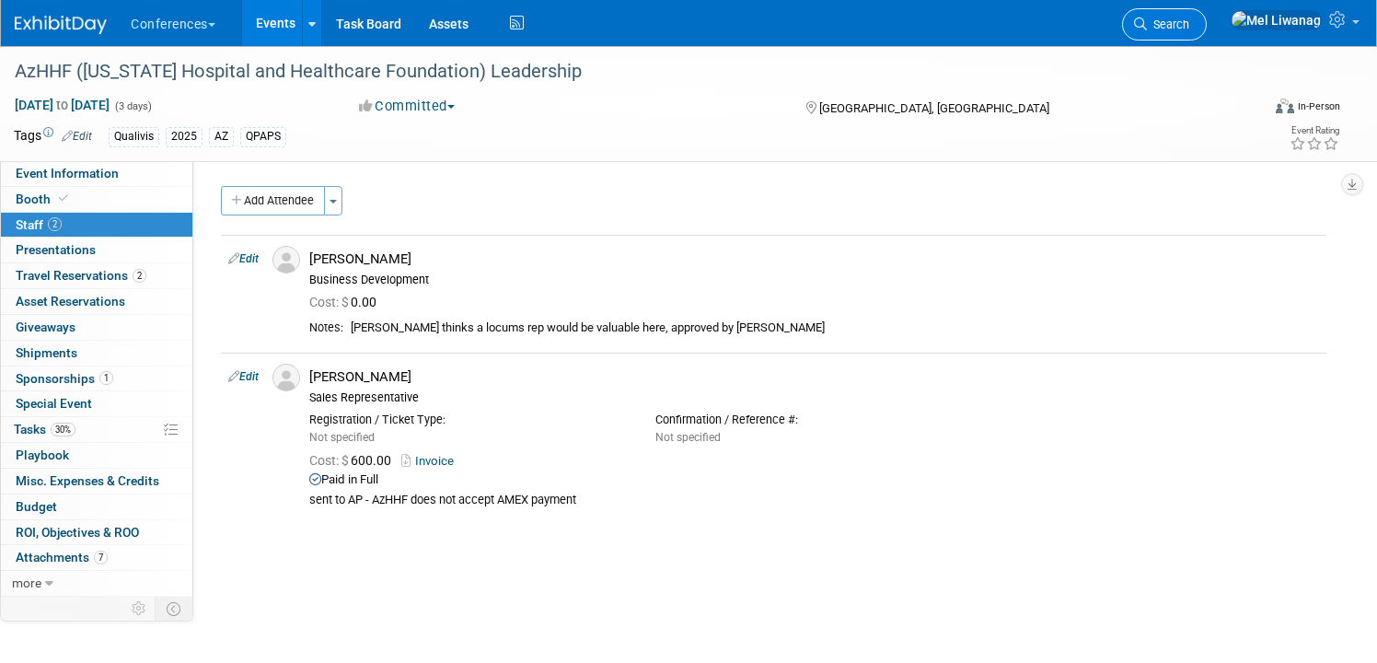
click at [1189, 23] on span "Search" at bounding box center [1168, 24] width 42 height 14
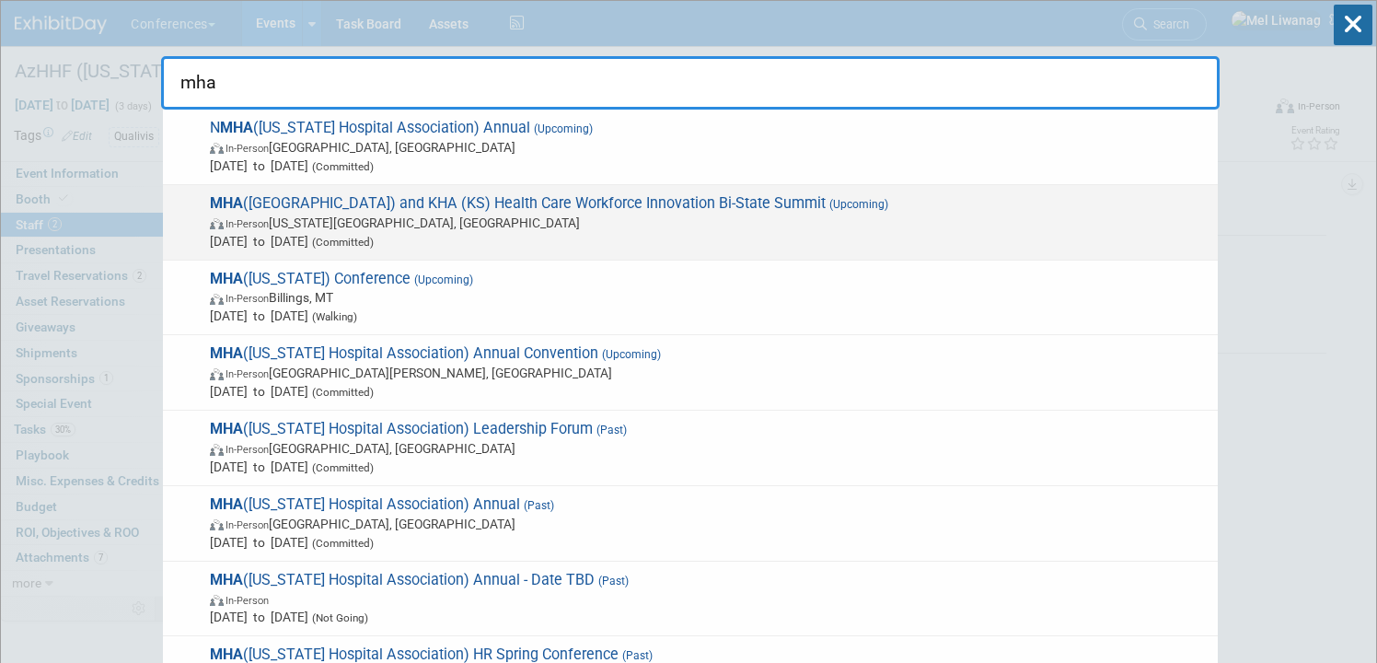
type input "mha"
click at [641, 235] on span "Oct 2, 2025 to Oct 3, 2025 (Committed)" at bounding box center [709, 241] width 999 height 18
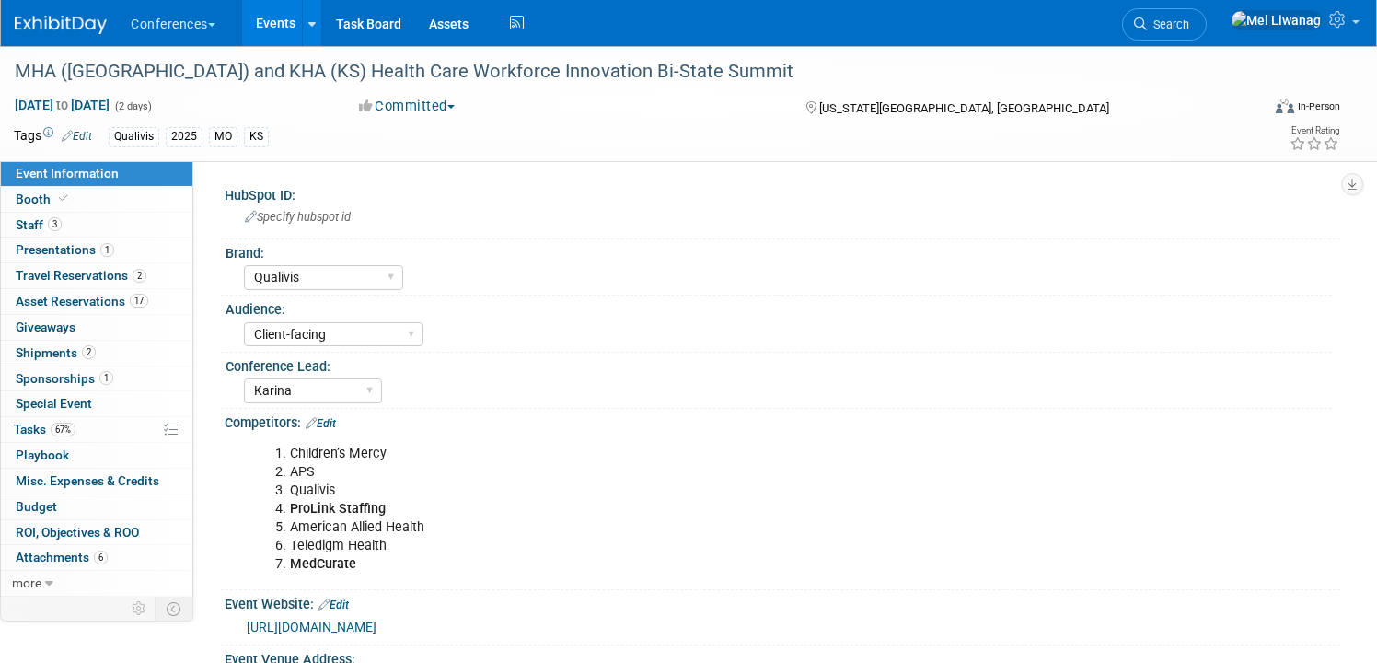
select select "Qualivis"
select select "Client-facing"
select select "Karina"
click at [102, 225] on link "3 Staff 3" at bounding box center [96, 225] width 191 height 25
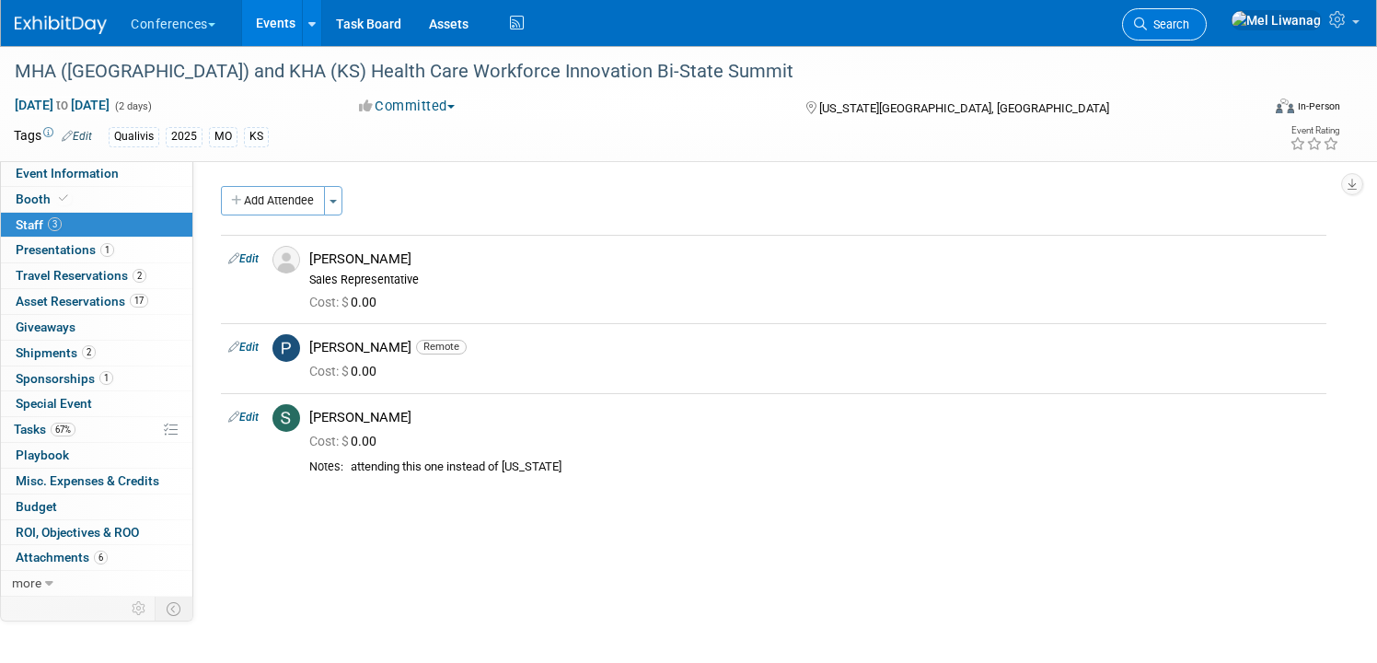
click at [1189, 25] on span "Search" at bounding box center [1168, 24] width 42 height 14
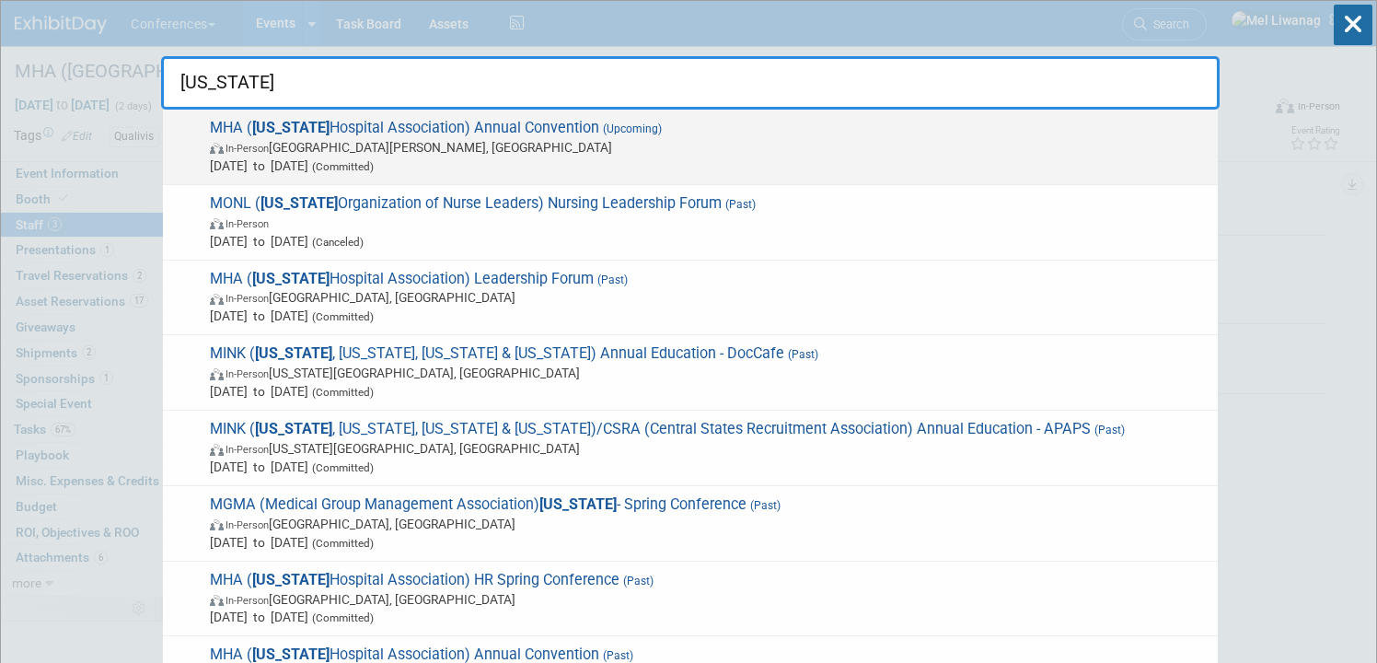
type input "missouri"
click at [881, 133] on span "MHA ( Missouri Hospital Association) Annual Convention (Upcoming) In-Person Sai…" at bounding box center [706, 147] width 1004 height 56
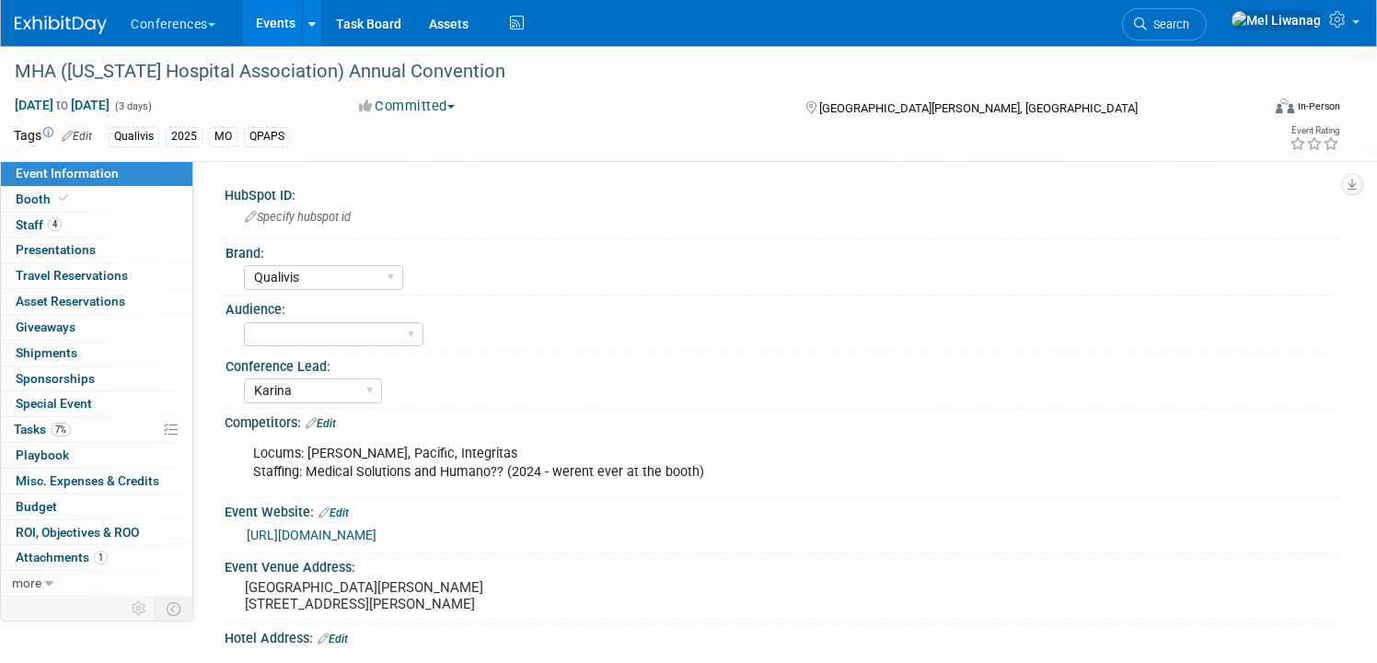
select select "Qualivis"
select select "Karina"
click at [137, 229] on link "4 Staff 4" at bounding box center [96, 225] width 191 height 25
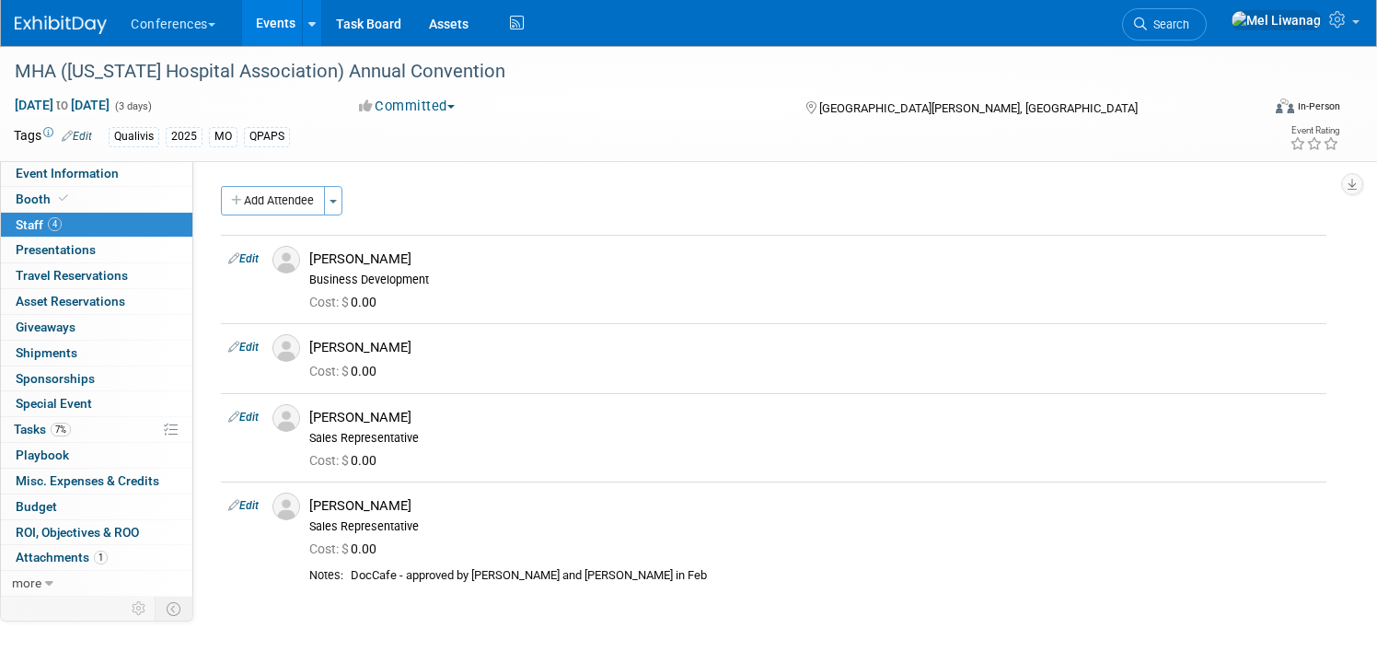
click at [1188, 45] on div "Conferences Explore: My Workspaces 2 Go to Workspace: Conferences Marketing Req…" at bounding box center [677, 23] width 1325 height 46
click at [1189, 19] on span "Search" at bounding box center [1168, 24] width 42 height 14
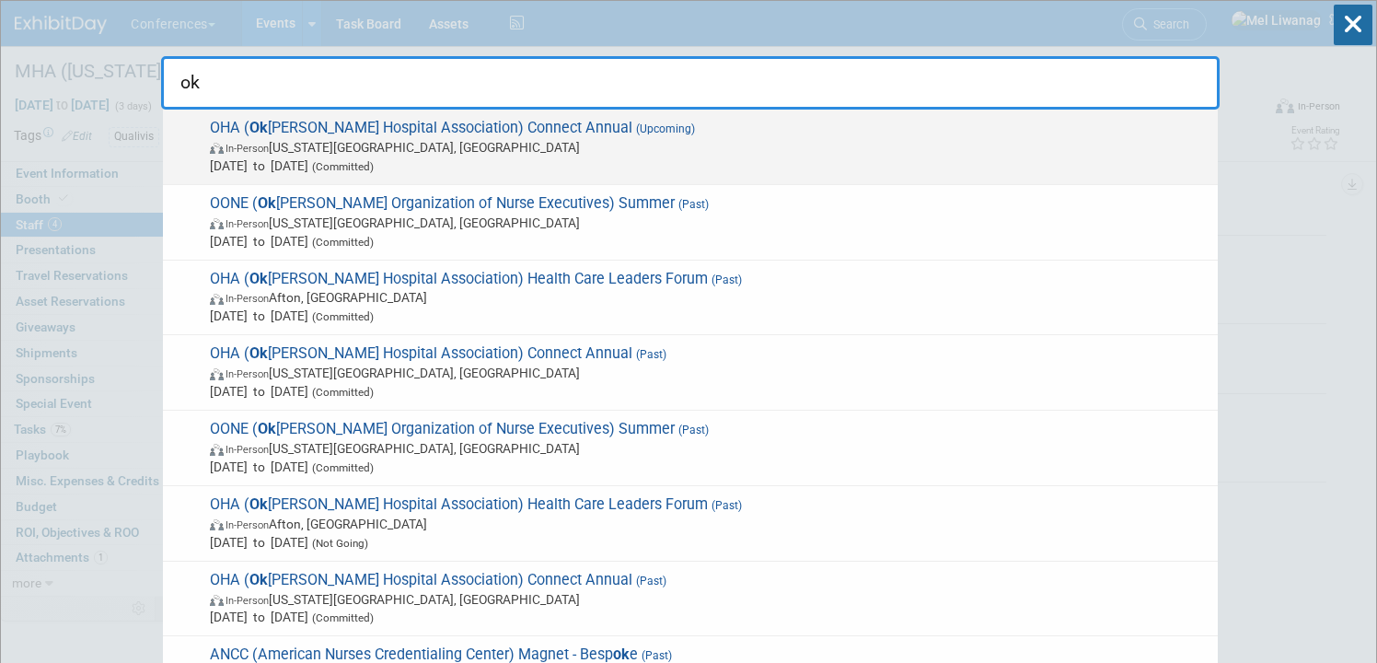
type input "ok"
click at [569, 145] on span "In-Person [US_STATE][GEOGRAPHIC_DATA], [GEOGRAPHIC_DATA]" at bounding box center [709, 147] width 999 height 18
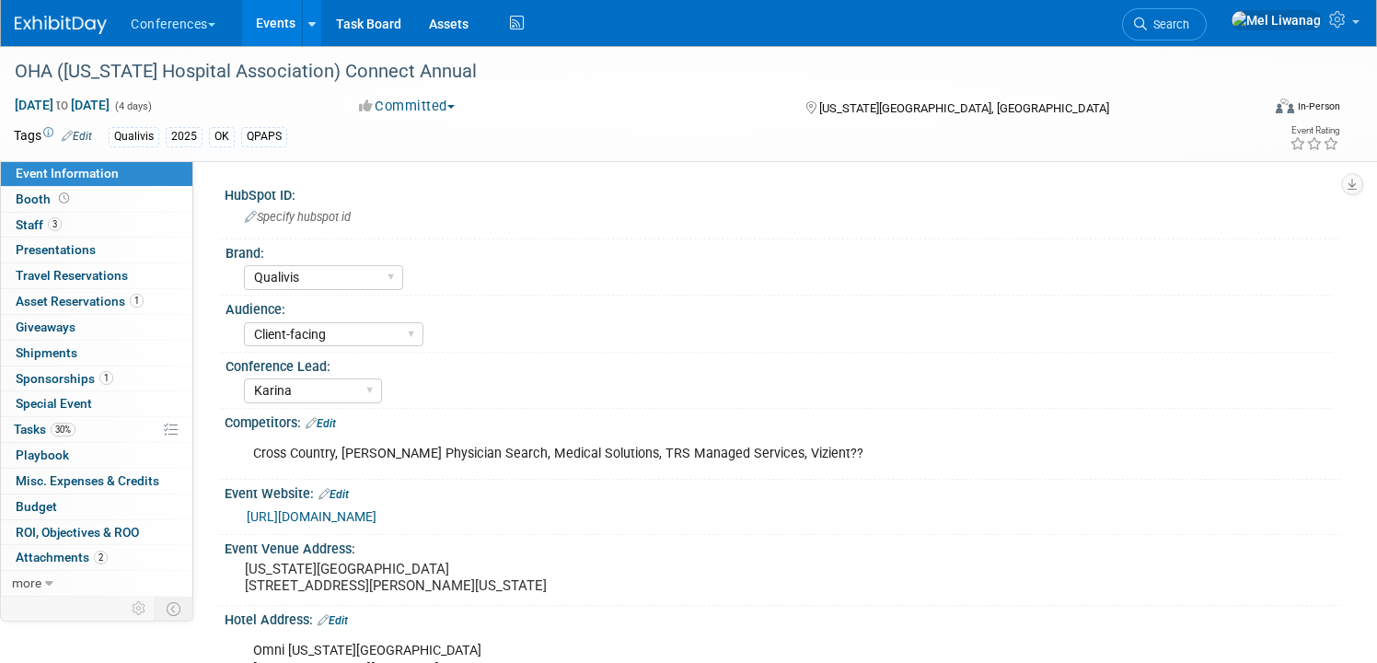
select select "Qualivis"
select select "Client-facing"
select select "Karina"
click at [153, 232] on link "3 Staff 3" at bounding box center [96, 225] width 191 height 25
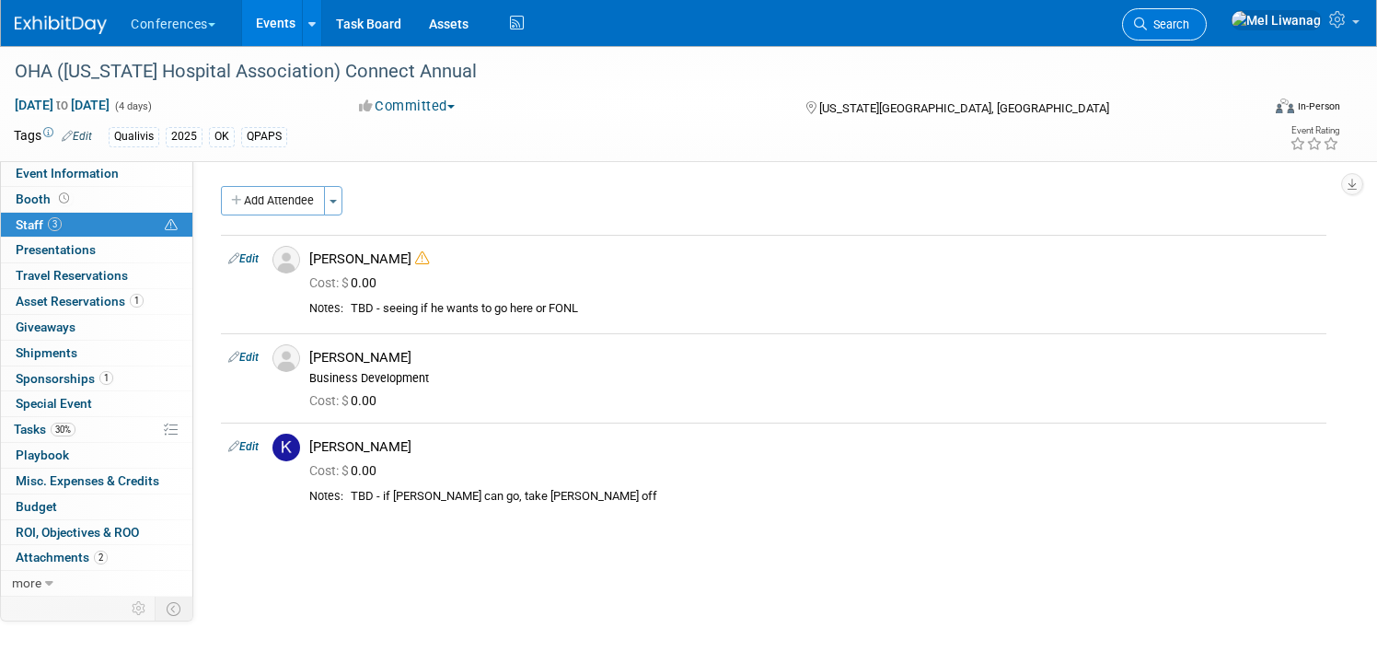
click at [1189, 18] on span "Search" at bounding box center [1168, 24] width 42 height 14
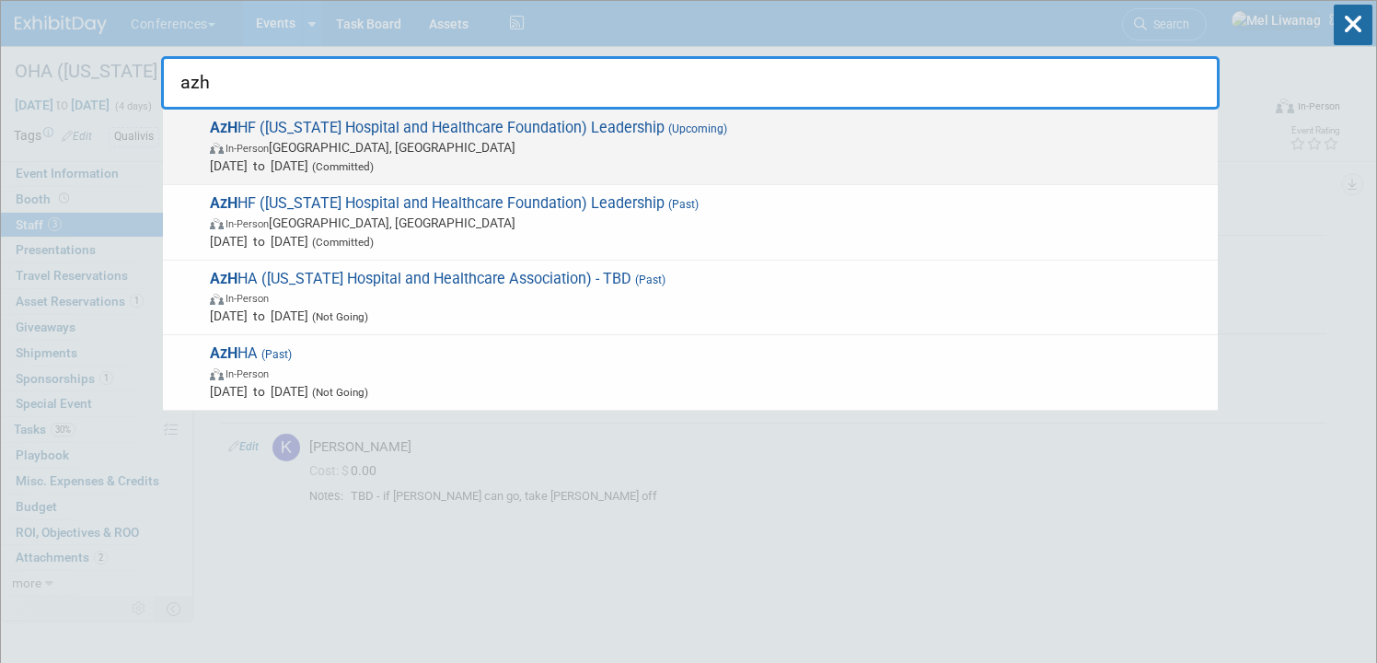
type input "azh"
click at [725, 137] on span "AzH HF ([US_STATE] Hospital and Healthcare Foundation) Leadership (Upcoming) In…" at bounding box center [706, 147] width 1004 height 56
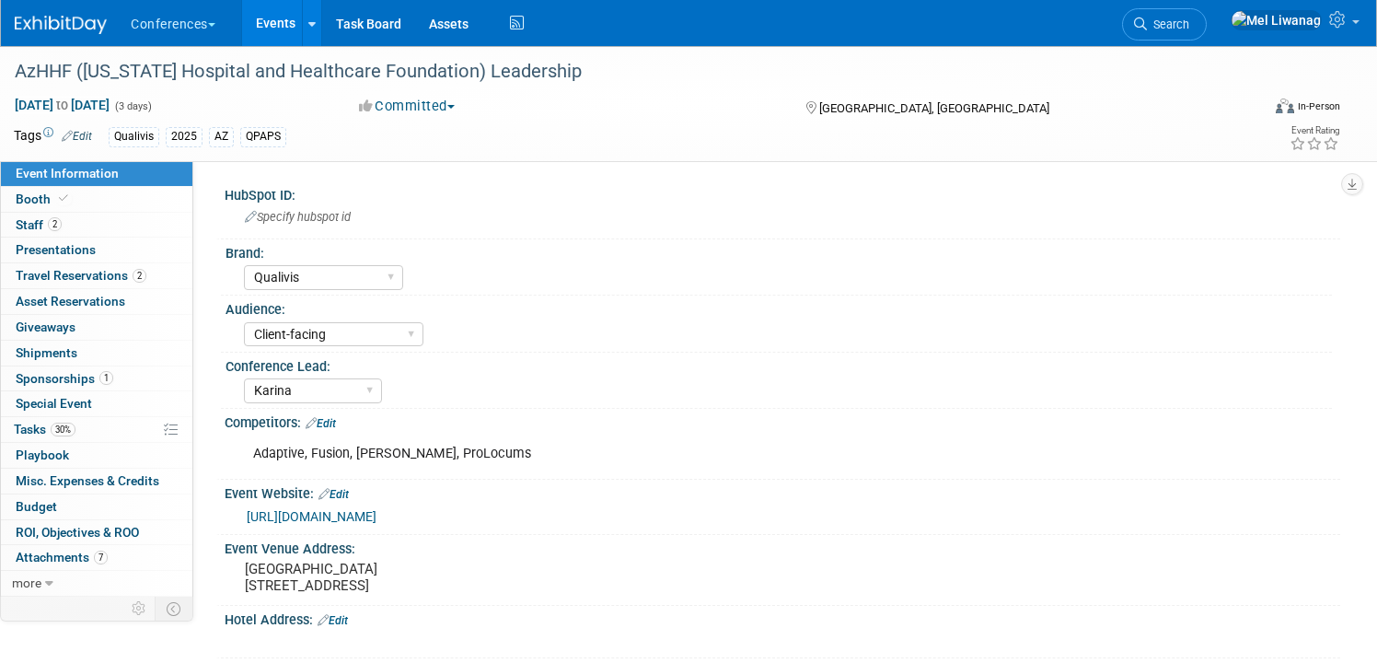
select select "Qualivis"
select select "Client-facing"
select select "Karina"
